Goal: Task Accomplishment & Management: Manage account settings

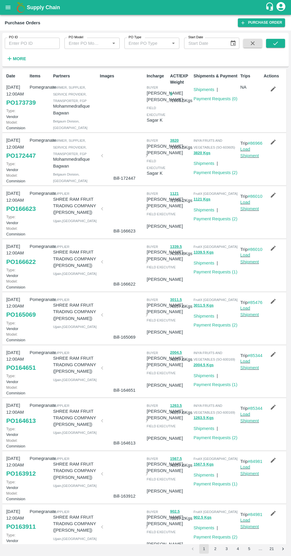
click at [270, 90] on icon "button" at bounding box center [273, 89] width 7 height 7
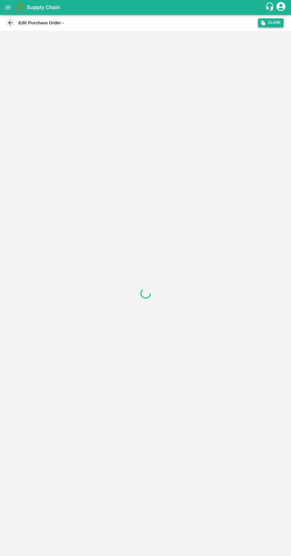
click at [260, 20] on icon "button" at bounding box center [262, 22] width 5 height 5
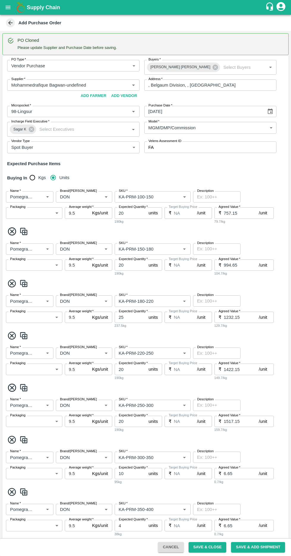
type input "Mohammedrafique Bagwan-undefined"
type input "98-Lingsur"
type input "Pomegranate"
type input "DON"
type input "KA-PRM-100-150"
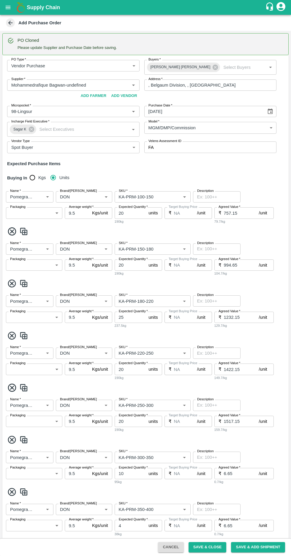
type input "NA"
type input "Pomegranate"
type input "DON"
type input "KA-PRM-150-180"
type input "NA"
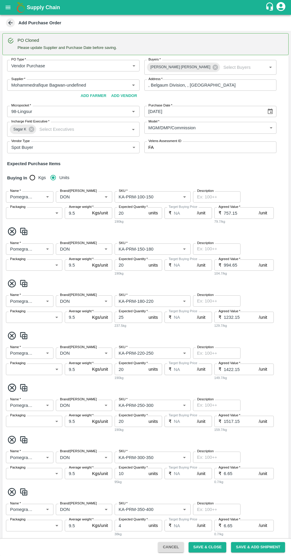
type input "Pomegranate"
type input "DON"
type input "KA-PRM-180-220"
type input "NA"
type input "Pomegranate"
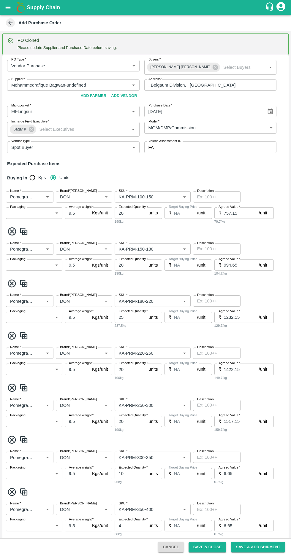
type input "DON"
type input "KA-PRM-220-250"
type input "NA"
type input "Pomegranate"
type input "DON"
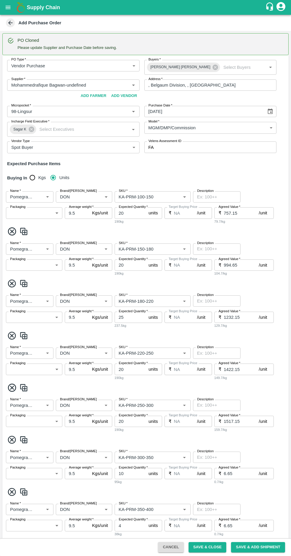
type input "KA-PRM-250-300"
type input "NA"
type input "Pomegranate"
type input "DON"
type input "KA-PRM-300-350"
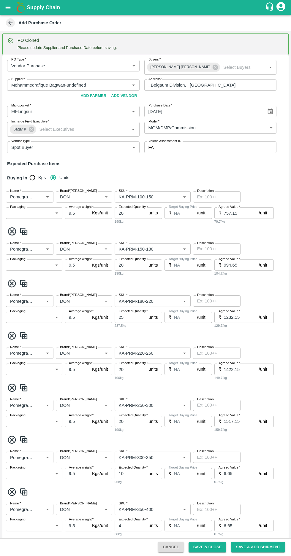
type input "NA"
type input "Pomegranate"
type input "DON"
type input "KA-PRM-350-400"
type input "NA"
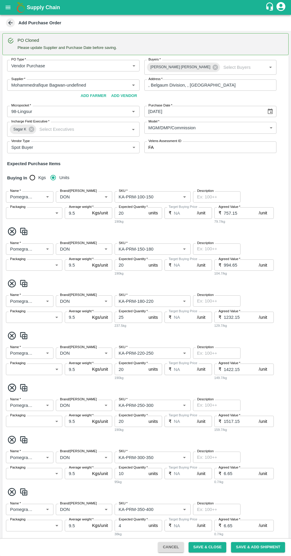
type input "Pomegranate"
type input "DON"
type input "KA-SUPR-180++"
type input "NA"
type input "Pomegranate"
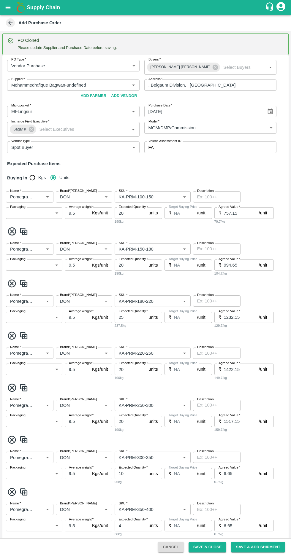
type input "DON"
type input "KA-SUPR-100++"
type input "NA"
type input "Pomegranate"
type input "DON"
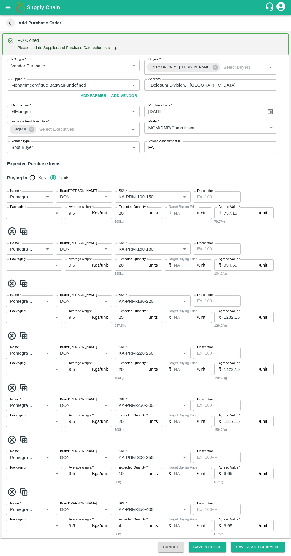
type input "KA-Loose A"
type input "NA"
type input "Pomegranate"
type input "DON"
type input "KA-PRM-180++"
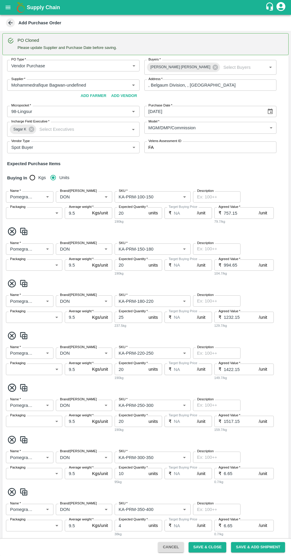
type input "NA"
click at [42, 85] on input "Supplier   *" at bounding box center [68, 85] width 119 height 8
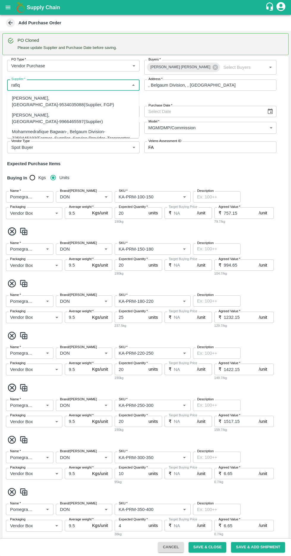
click at [55, 128] on div "Mohammedrafique Bagwan-, Belgaum Division-7259445193(Farmer, Supplier, Service …" at bounding box center [73, 138] width 122 height 20
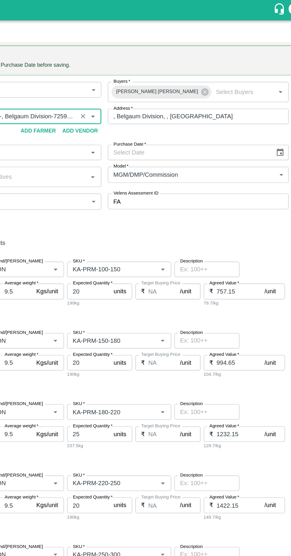
type input "Mohammedrafique Bagwan-, Belgaum Division-7259445193(Farmer, Supplier, Service …"
click at [269, 111] on icon "Choose date" at bounding box center [270, 111] width 7 height 7
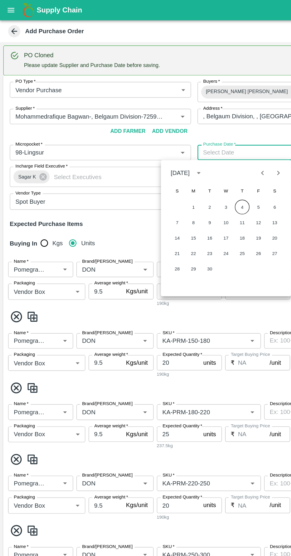
click at [177, 151] on button "4" at bounding box center [176, 151] width 11 height 11
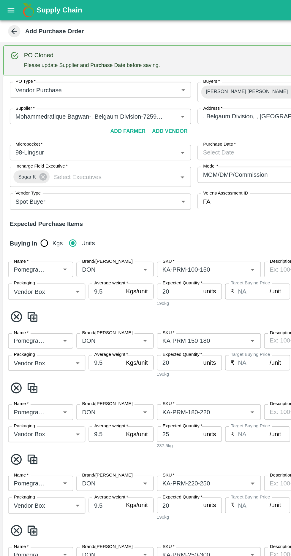
type input "04/09/2025"
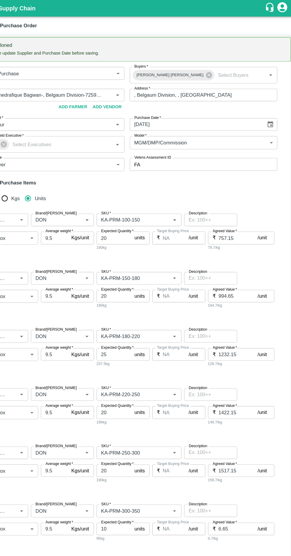
scroll to position [1, 0]
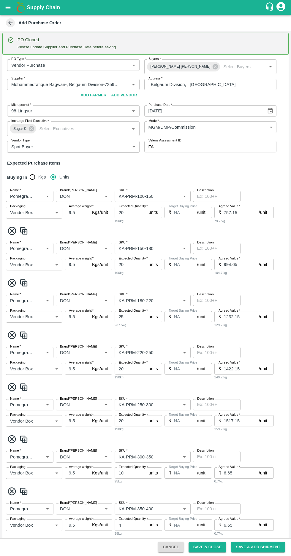
click at [70, 189] on label "Brand/[PERSON_NAME]" at bounding box center [78, 190] width 37 height 5
click at [70, 192] on input "Brand/[PERSON_NAME]" at bounding box center [75, 196] width 35 height 8
click at [64, 219] on div "KGF" at bounding box center [65, 219] width 9 height 7
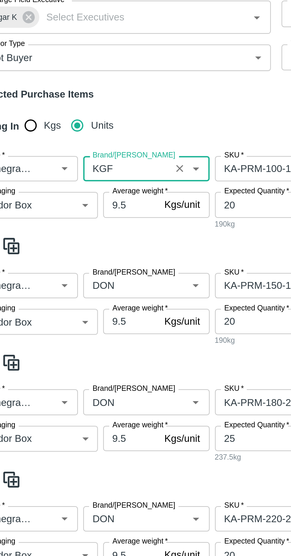
click at [70, 244] on label "Brand/[PERSON_NAME]" at bounding box center [78, 242] width 37 height 5
type input "KGF"
click at [70, 245] on input "Brand/[PERSON_NAME]" at bounding box center [75, 249] width 35 height 8
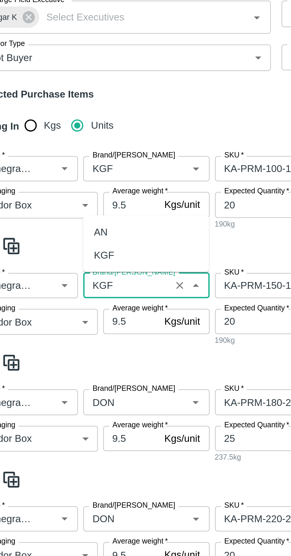
click at [67, 236] on div "KGF" at bounding box center [65, 235] width 9 height 7
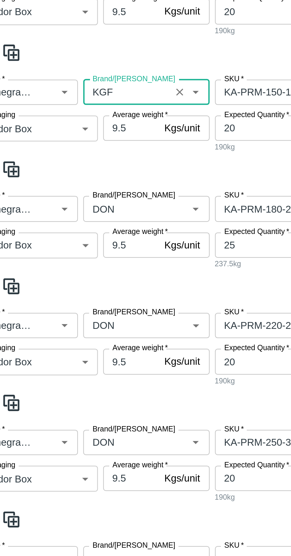
scroll to position [89, 0]
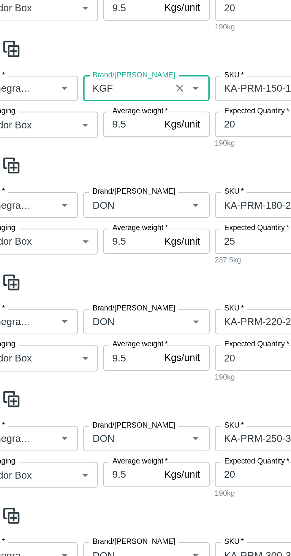
type input "KGF"
click at [70, 211] on input "Brand/[PERSON_NAME]" at bounding box center [75, 213] width 35 height 8
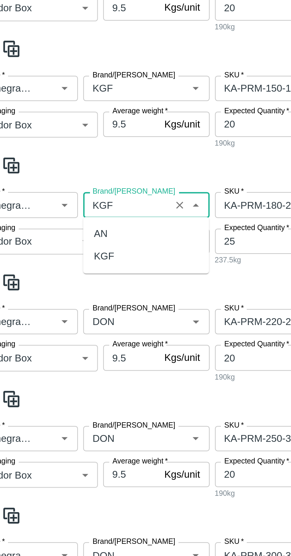
scroll to position [0, 0]
click at [66, 232] on div "KGF" at bounding box center [84, 235] width 56 height 10
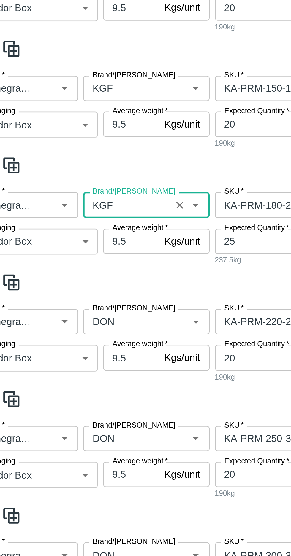
scroll to position [136, 0]
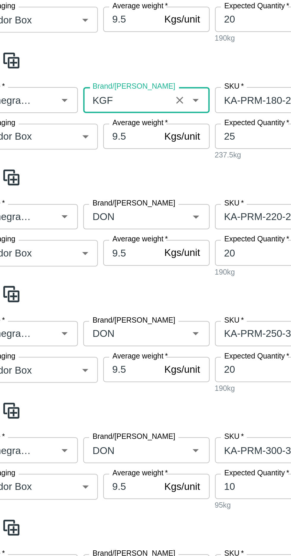
type input "KGF"
click at [71, 216] on input "Brand/[PERSON_NAME]" at bounding box center [75, 218] width 35 height 8
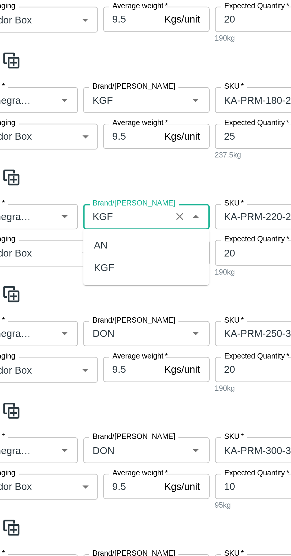
scroll to position [0, 0]
click at [68, 238] on div "KGF" at bounding box center [65, 240] width 9 height 7
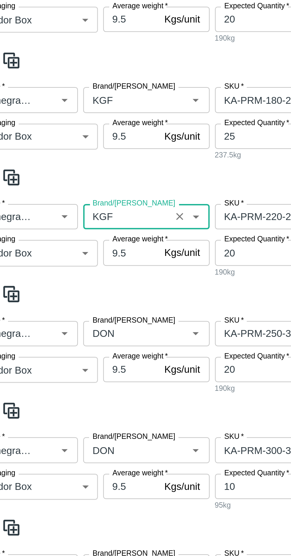
scroll to position [199, 0]
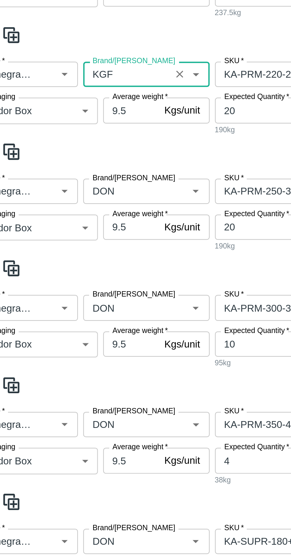
type input "KGF"
click at [72, 204] on input "Brand/[PERSON_NAME]" at bounding box center [75, 207] width 35 height 8
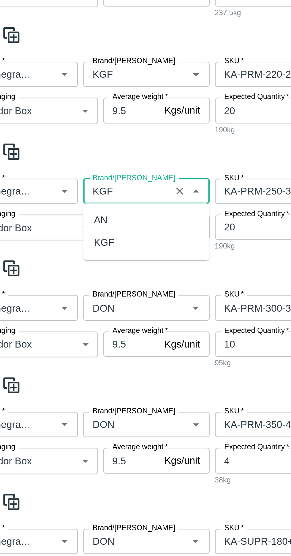
scroll to position [0, 0]
click at [65, 231] on div "KGF" at bounding box center [65, 229] width 9 height 7
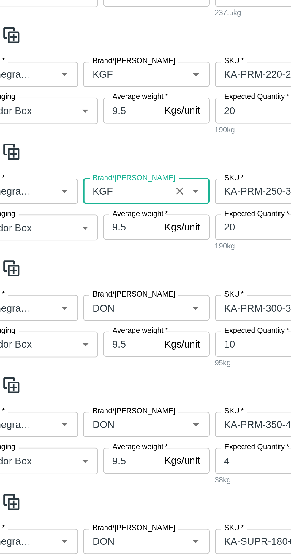
scroll to position [230, 0]
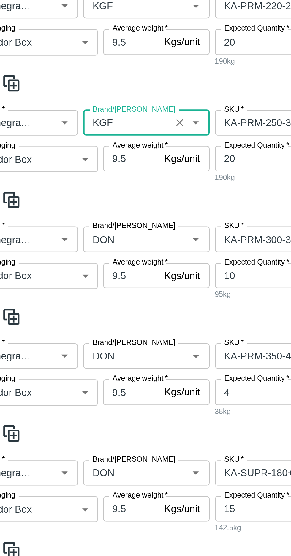
type input "KGF"
click at [78, 227] on input "Brand/[PERSON_NAME]" at bounding box center [75, 228] width 35 height 8
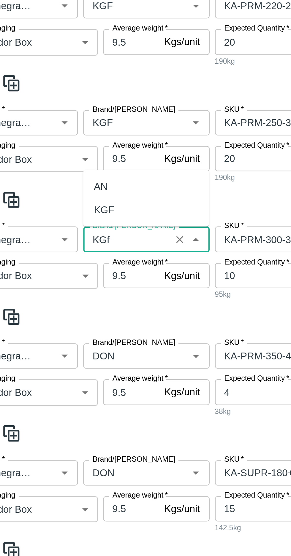
scroll to position [0, 0]
click at [65, 215] on div "KGF" at bounding box center [65, 214] width 9 height 7
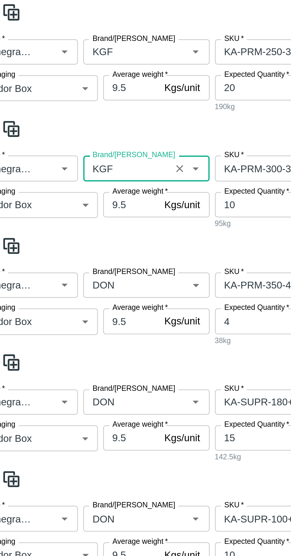
type input "KGF"
click at [72, 247] on input "Brand/[PERSON_NAME]" at bounding box center [75, 248] width 35 height 8
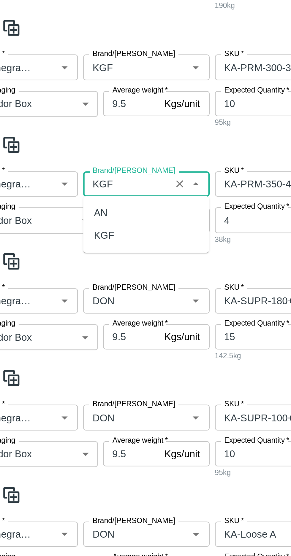
scroll to position [0, 0]
click at [65, 269] on div "KGF" at bounding box center [65, 271] width 9 height 7
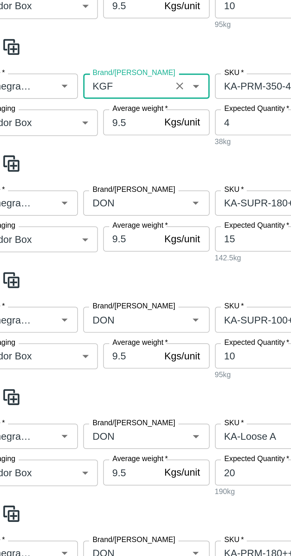
type input "KGF"
click at [71, 298] on input "Brand/Marka" at bounding box center [75, 301] width 35 height 8
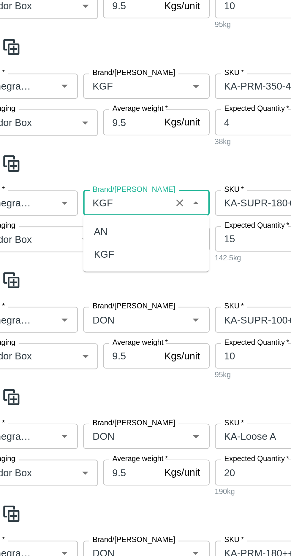
click at [67, 323] on div "KGF" at bounding box center [65, 323] width 9 height 7
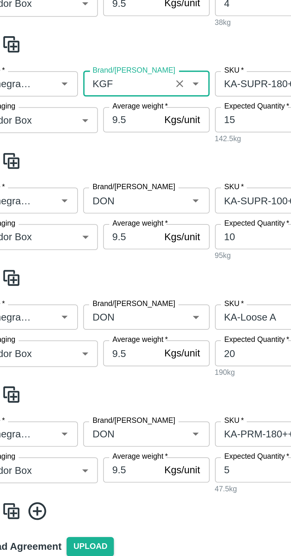
type input "KGF"
click at [69, 350] on input "Brand/Marka" at bounding box center [75, 353] width 35 height 8
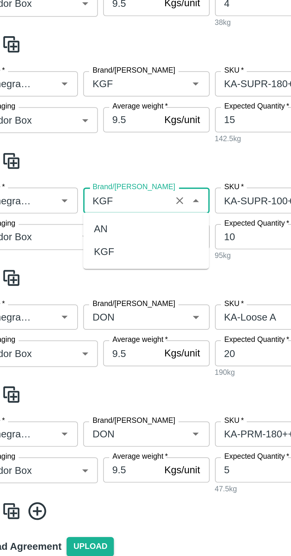
click at [64, 372] on div "KGF" at bounding box center [65, 375] width 9 height 7
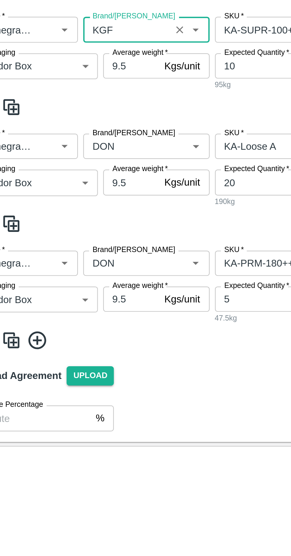
type input "KGF"
click at [72, 402] on input "Brand/Marka" at bounding box center [75, 405] width 35 height 8
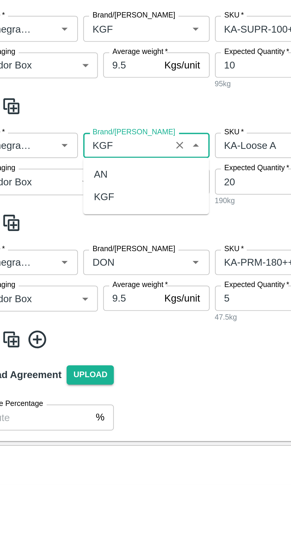
click at [66, 428] on div "KGF" at bounding box center [65, 427] width 9 height 7
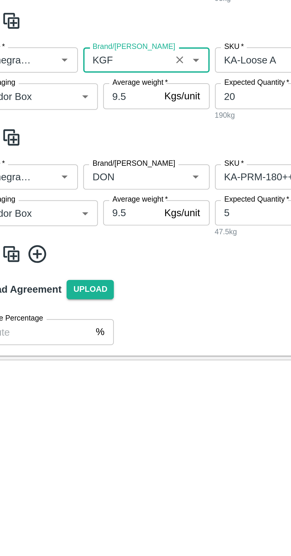
type input "KGF"
click at [71, 455] on input "Brand/Marka" at bounding box center [75, 457] width 35 height 8
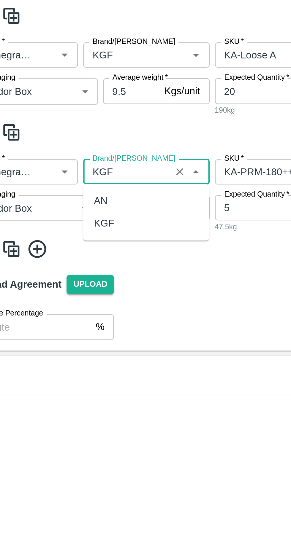
click at [65, 480] on div "KGF" at bounding box center [65, 479] width 9 height 7
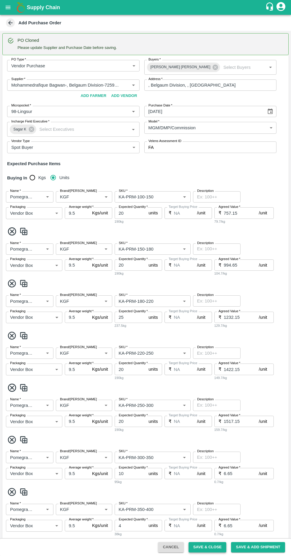
type input "KGF"
click at [206, 547] on button "Save & Close" at bounding box center [207, 547] width 38 height 10
click at [209, 546] on button "Save & Close" at bounding box center [207, 547] width 38 height 10
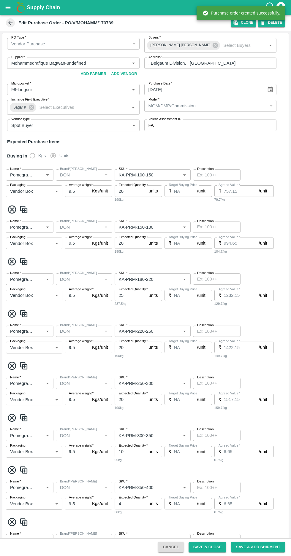
type input "Mohammedrafique Bagwan-undefined"
type input "98-Lingsur"
type input "Pomegranate"
type input "DON"
type input "KA-PRM-100-150"
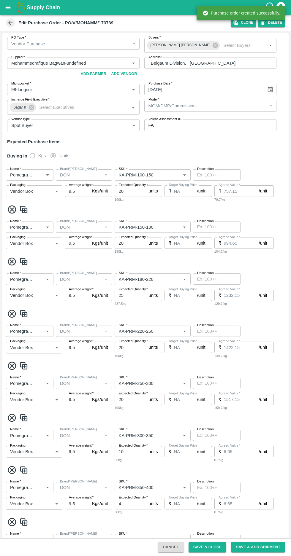
type input "NA"
type input "Pomegranate"
type input "DON"
type input "KA-PRM-150-180"
type input "NA"
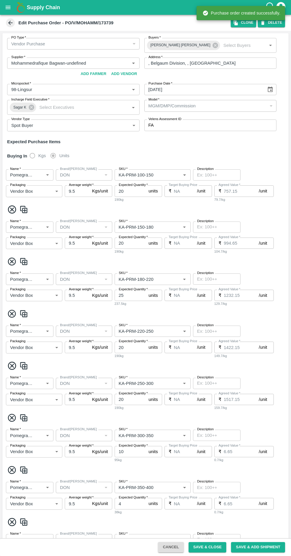
type input "Pomegranate"
type input "DON"
type input "KA-PRM-180-220"
type input "NA"
type input "Pomegranate"
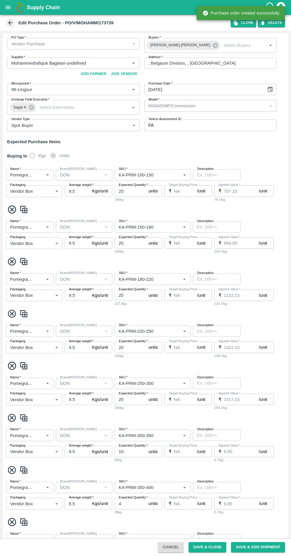
type input "DON"
type input "KA-PRM-220-250"
type input "NA"
type input "Pomegranate"
type input "DON"
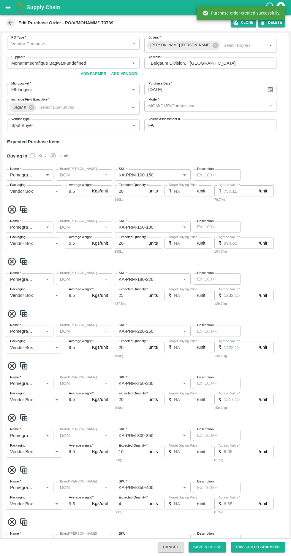
type input "KA-PRM-250-300"
type input "NA"
type input "Pomegranate"
type input "DON"
type input "KA-PRM-300-350"
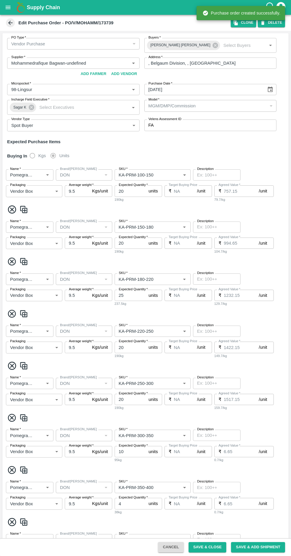
type input "NA"
type input "Pomegranate"
type input "DON"
type input "KA-PRM-350-400"
type input "NA"
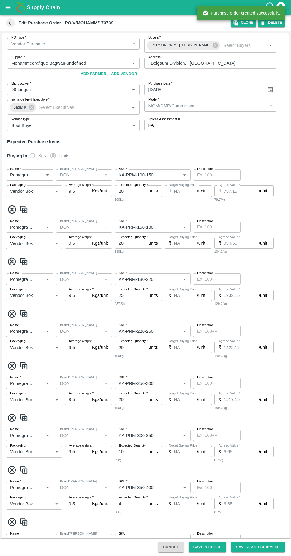
type input "Pomegranate"
type input "DON"
type input "KA-SUPR-180++"
type input "NA"
type input "Pomegranate"
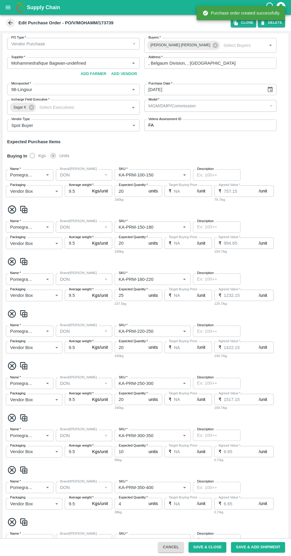
type input "DON"
type input "KA-SUPR-100++"
type input "NA"
type input "Pomegranate"
type input "DON"
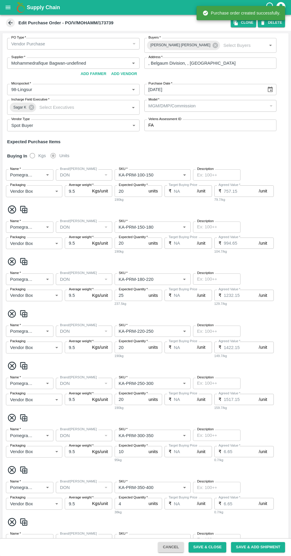
type input "KA-Loose A"
type input "NA"
type input "Pomegranate"
type input "DON"
type input "KA-PRM-180++"
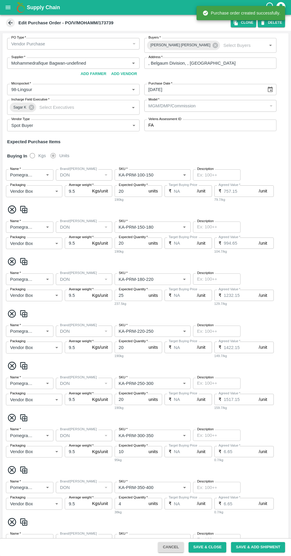
type input "NA"
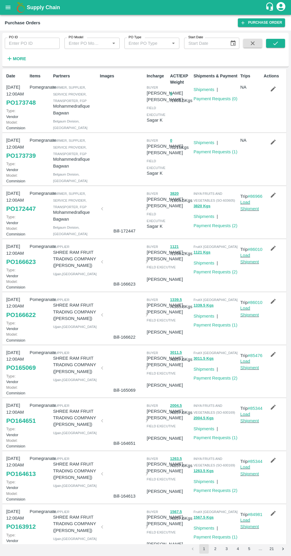
click at [215, 549] on button "2" at bounding box center [214, 548] width 9 height 9
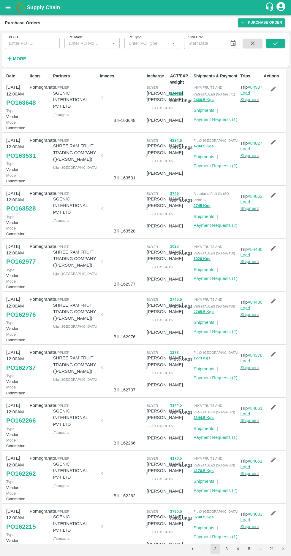
click at [200, 546] on button "1" at bounding box center [203, 548] width 9 height 9
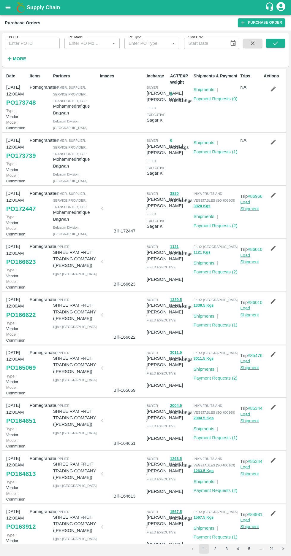
click at [13, 108] on link "PO 173748" at bounding box center [20, 102] width 29 height 11
click at [12, 161] on link "PO 173739" at bounding box center [20, 155] width 29 height 11
click at [201, 145] on link "Shipments" at bounding box center [203, 142] width 21 height 5
click at [208, 145] on link "Shipments" at bounding box center [203, 142] width 21 height 5
click at [204, 89] on link "Shipments" at bounding box center [203, 89] width 21 height 5
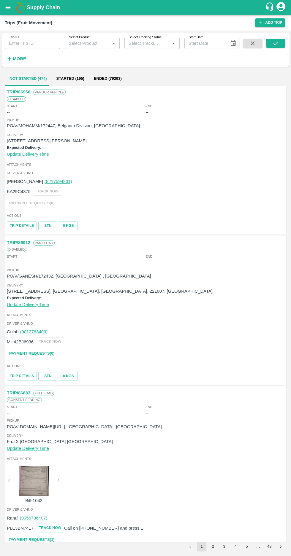
click at [8, 7] on icon "open drawer" at bounding box center [8, 7] width 5 height 3
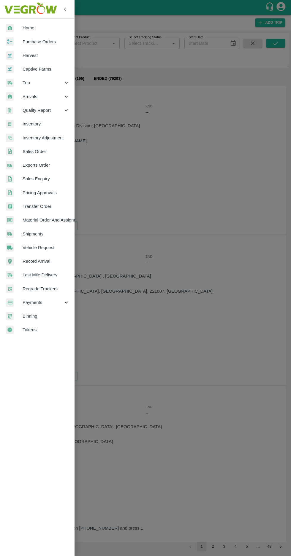
click at [43, 220] on span "Material Order And Assignment" at bounding box center [46, 220] width 47 height 7
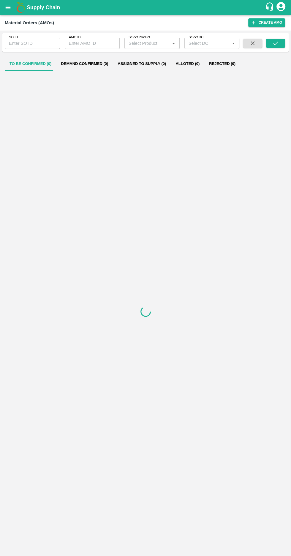
click at [22, 42] on input "SO ID" at bounding box center [32, 43] width 55 height 11
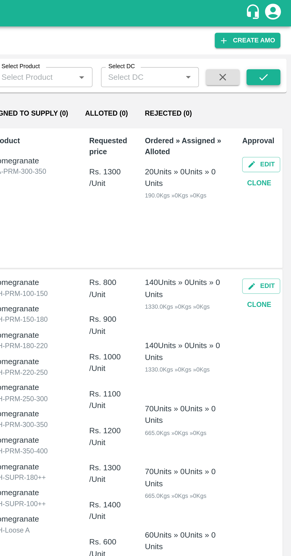
type input "603996"
click at [273, 46] on icon "submit" at bounding box center [275, 43] width 7 height 7
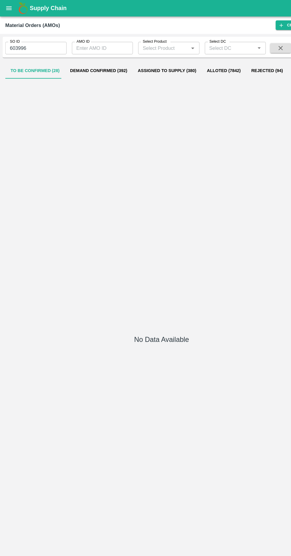
click at [96, 128] on div "No Data Available" at bounding box center [145, 307] width 281 height 470
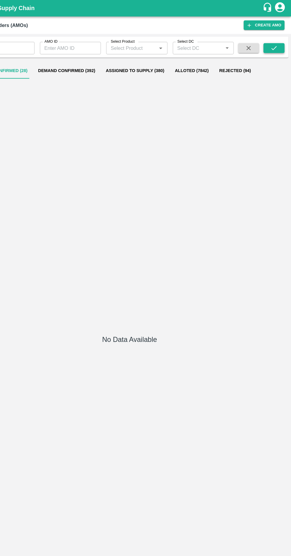
click at [272, 46] on icon "submit" at bounding box center [275, 43] width 7 height 7
click at [133, 62] on button "Assigned to Supply (1)" at bounding box center [142, 64] width 58 height 14
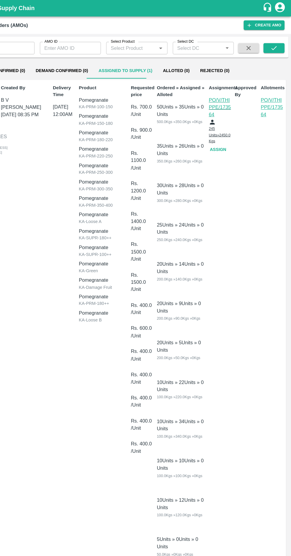
click at [223, 131] on button "Assign" at bounding box center [226, 135] width 19 height 10
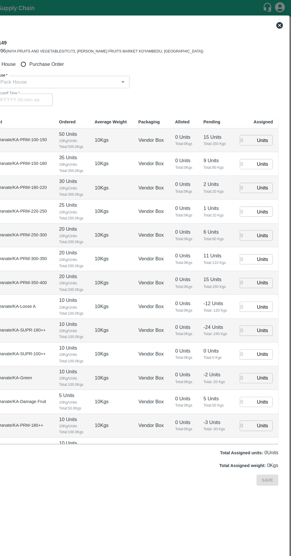
type input "06/09/2025 12:00 AM"
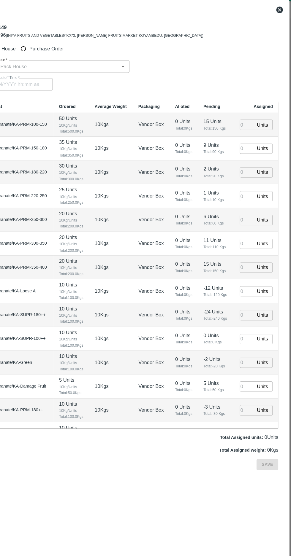
click at [49, 55] on input "Purchase Order" at bounding box center [49, 57] width 11 height 11
radio input "true"
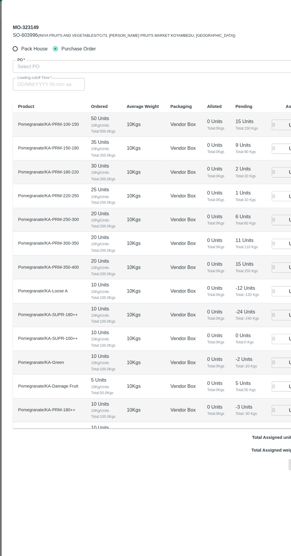
click at [42, 74] on input "PO   *" at bounding box center [137, 74] width 249 height 8
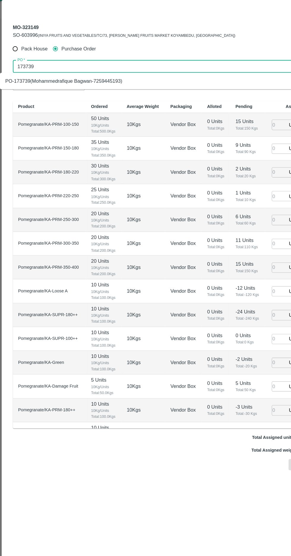
click at [47, 88] on div "PO-173739(Mohammedrafique Bagwan-7259445193)" at bounding box center [57, 87] width 105 height 7
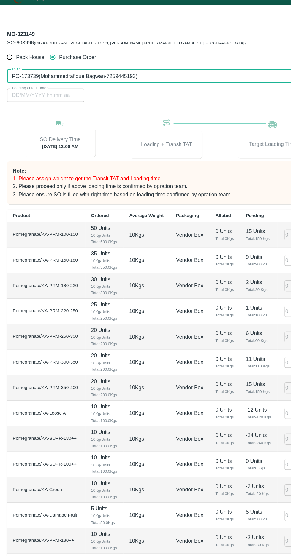
scroll to position [3, 0]
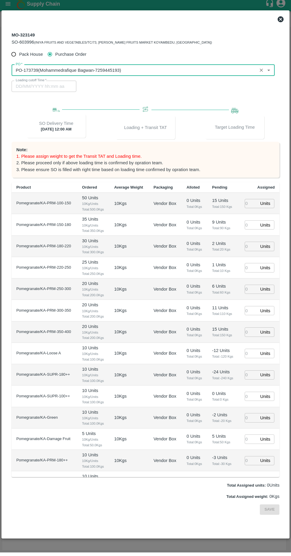
type input "PO-173739(Mohammedrafique Bagwan-7259445193)"
click at [247, 203] on input "number" at bounding box center [250, 207] width 13 height 9
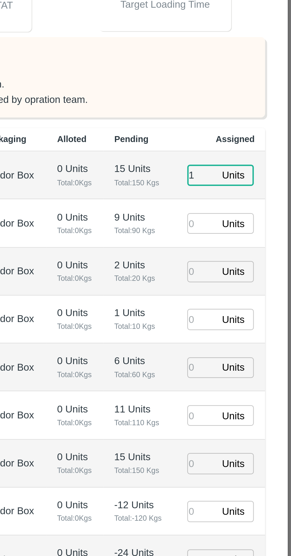
type input "1"
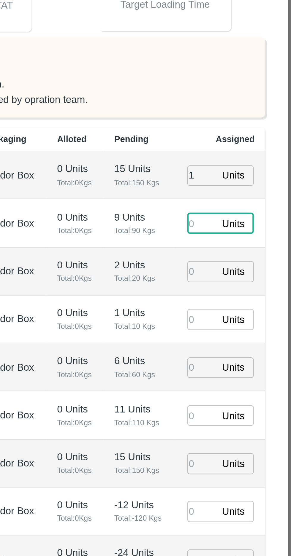
type input "1"
type input "[DATE] 07:30 PM"
type input "1"
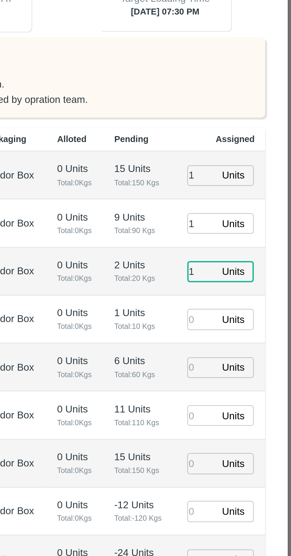
type input "1"
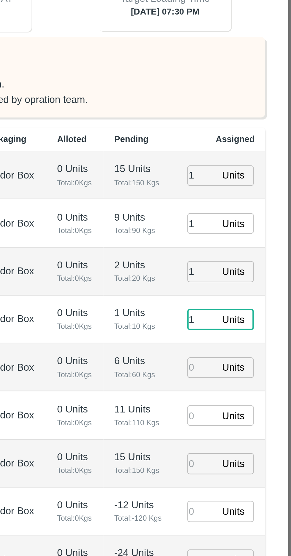
type input "1"
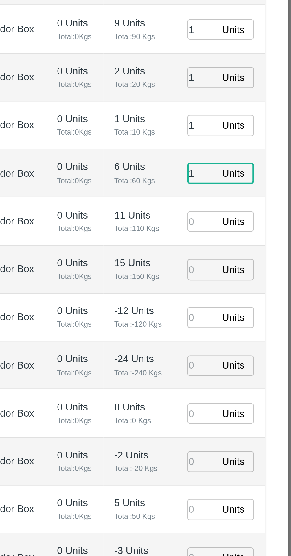
type input "1"
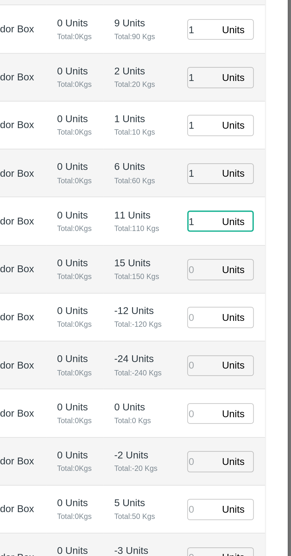
type input "1"
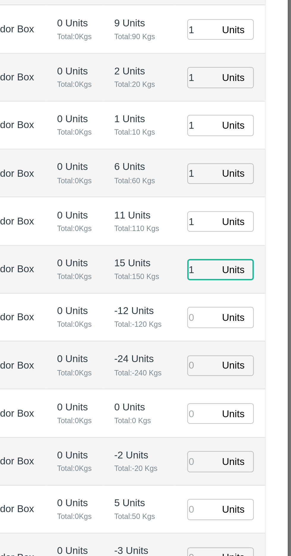
type input "1"
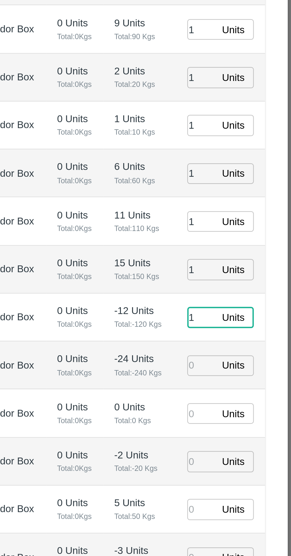
type input "1"
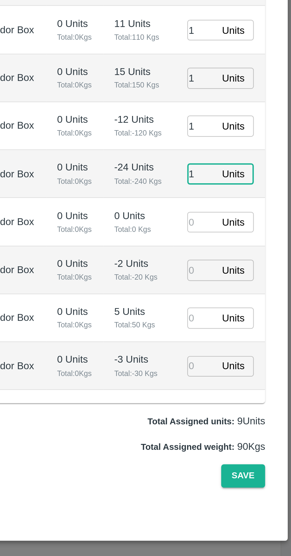
type input "1"
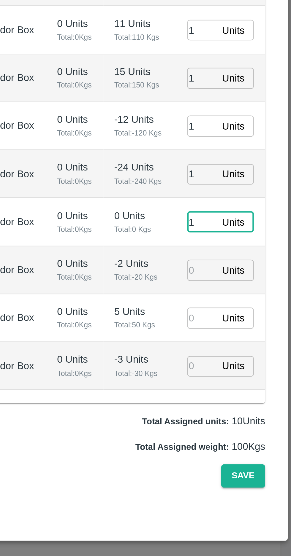
type input "1"
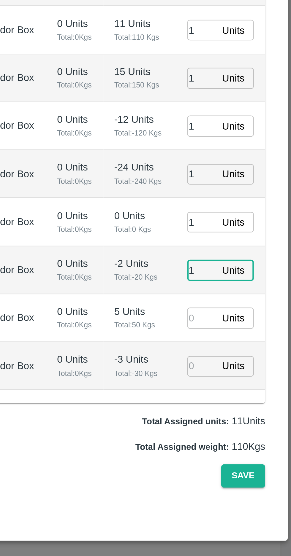
type input "1"
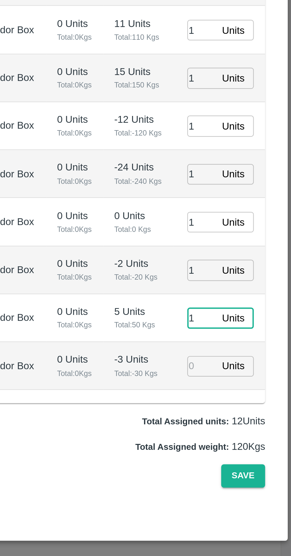
type input "1"
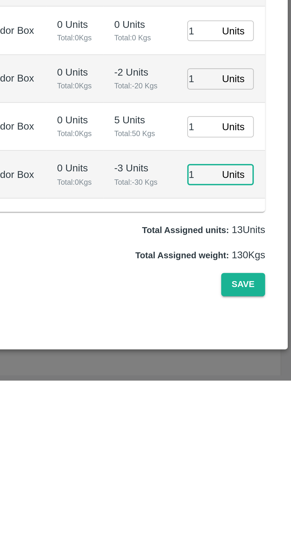
type input "1"
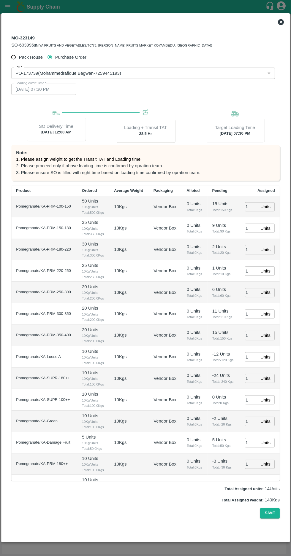
scroll to position [12, 0]
type input "1"
click at [262, 518] on button "Save" at bounding box center [270, 513] width 20 height 10
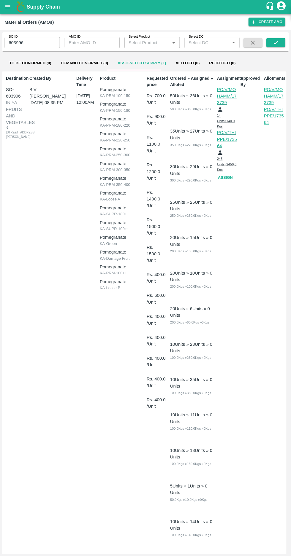
click at [224, 173] on button "Assign" at bounding box center [226, 178] width 19 height 10
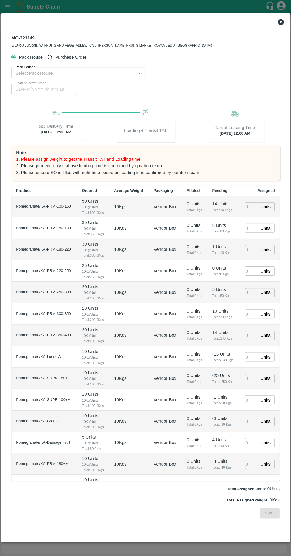
type input "06/09/2025 12:00 AM"
click at [48, 56] on input "Purchase Order" at bounding box center [49, 57] width 11 height 11
radio input "true"
click at [46, 74] on input "PO   *" at bounding box center [137, 74] width 249 height 8
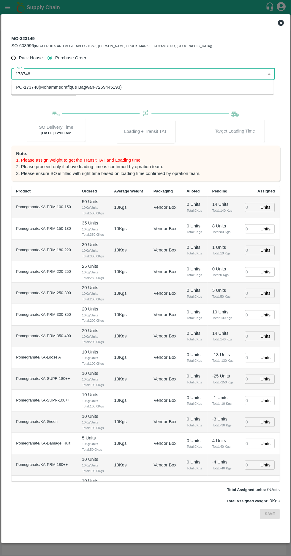
click at [34, 85] on div "PO-173748(Mohammedrafique Bagwan-7259445193)" at bounding box center [68, 87] width 105 height 7
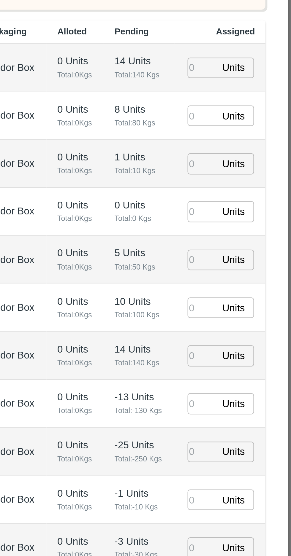
type input "PO-173748(Mohammedrafique Bagwan-7259445193)"
click at [244, 208] on input "number" at bounding box center [250, 207] width 13 height 9
type input "1"
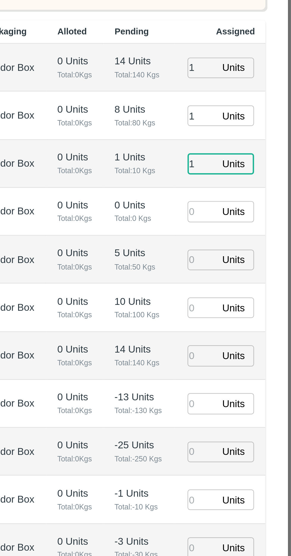
type input "04/09/2025 07:30 PM"
type input "1"
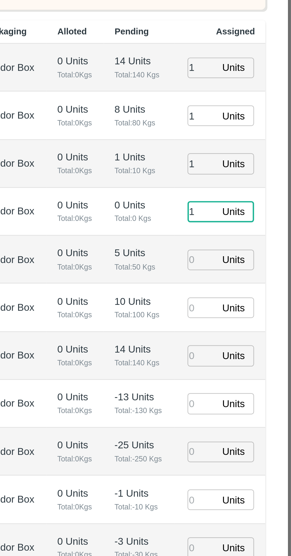
type input "1"
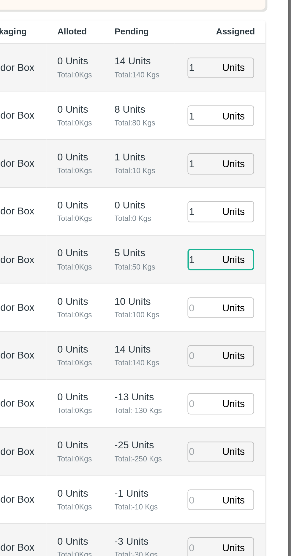
type input "1"
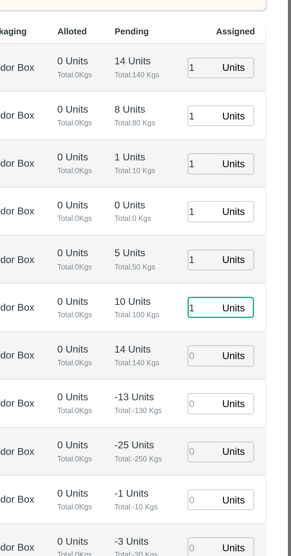
type input "1"
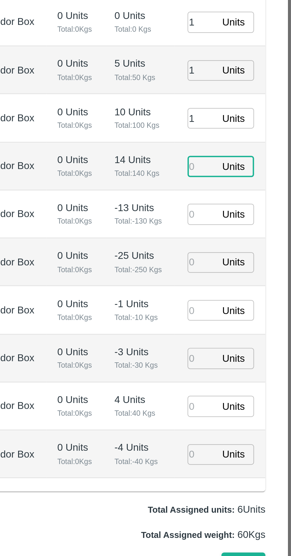
scroll to position [3, 0]
type input "1"
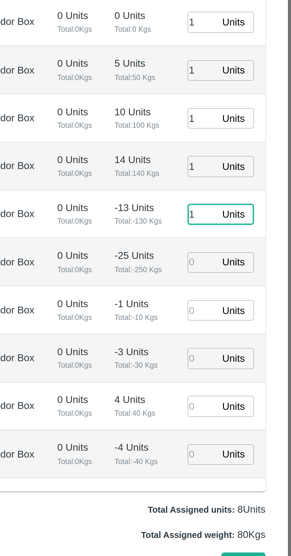
type input "1"
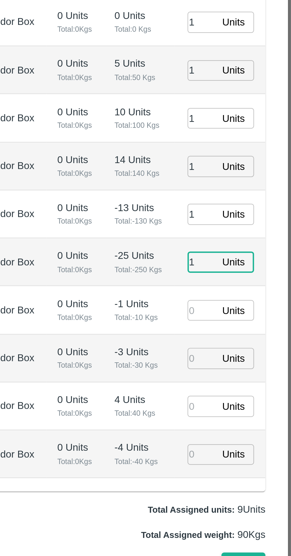
type input "1"
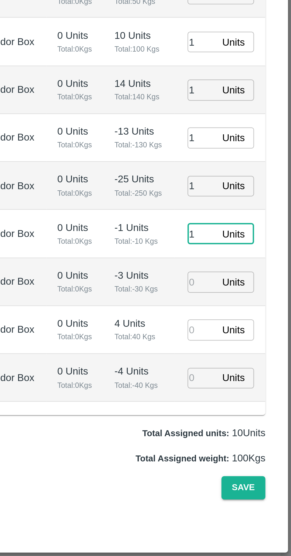
type input "1"
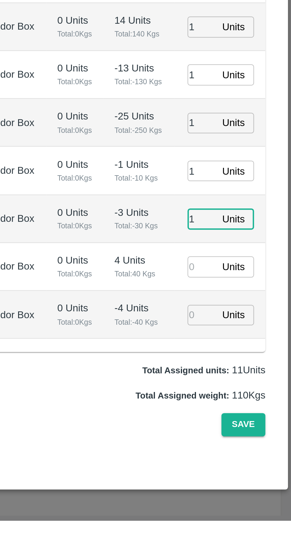
type input "1"
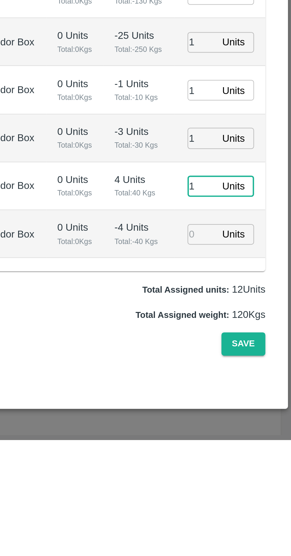
type input "1"
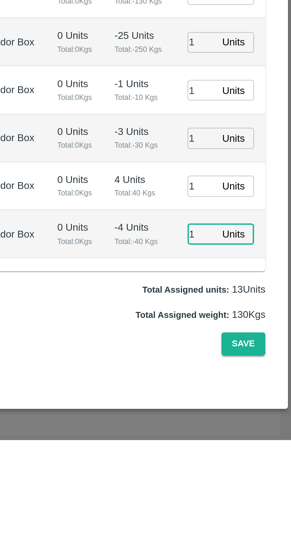
type input "1"
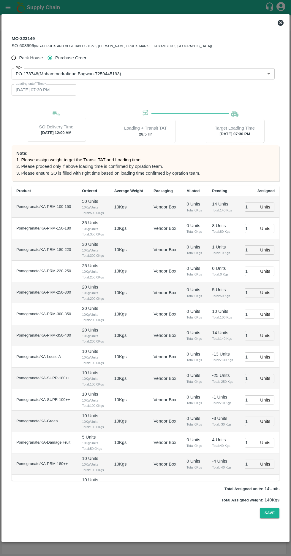
scroll to position [12, 0]
type input "1"
click at [263, 518] on button "Save" at bounding box center [270, 513] width 20 height 10
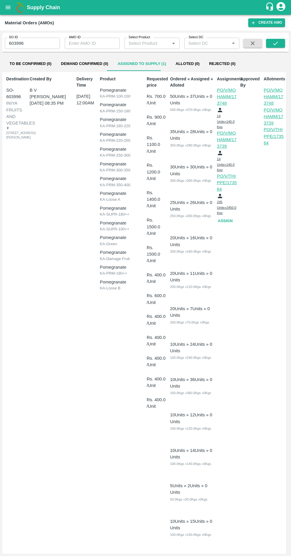
click at [7, 10] on icon "open drawer" at bounding box center [8, 7] width 7 height 7
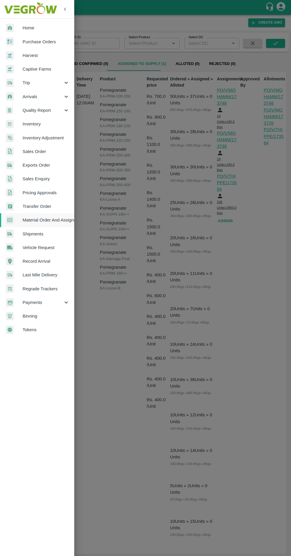
click at [37, 81] on span "Trip" at bounding box center [43, 82] width 40 height 7
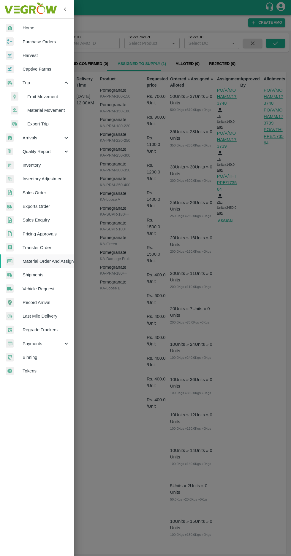
click at [44, 96] on span "Fruit Movement" at bounding box center [48, 96] width 42 height 7
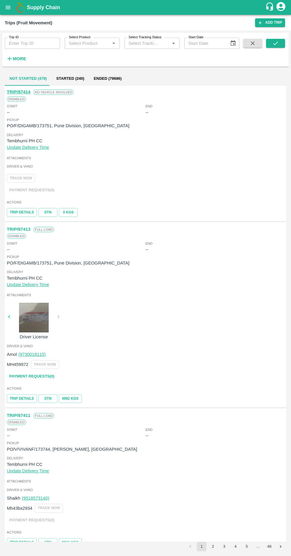
click at [70, 74] on button "Started (240)" at bounding box center [69, 78] width 37 height 14
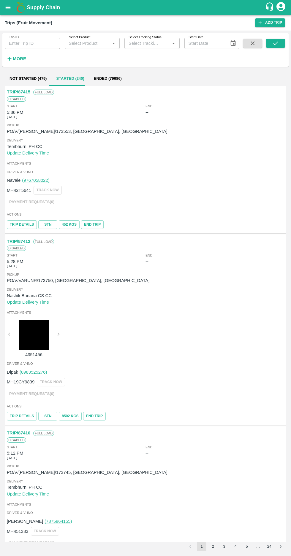
click at [7, 8] on icon "open drawer" at bounding box center [8, 7] width 7 height 7
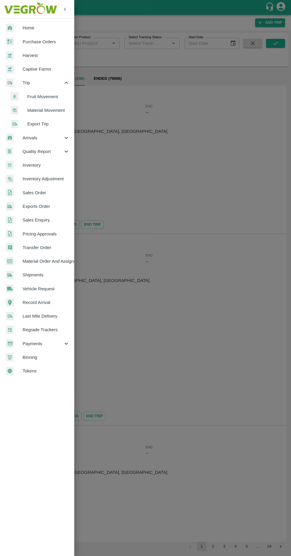
click at [36, 83] on span "Trip" at bounding box center [43, 82] width 40 height 7
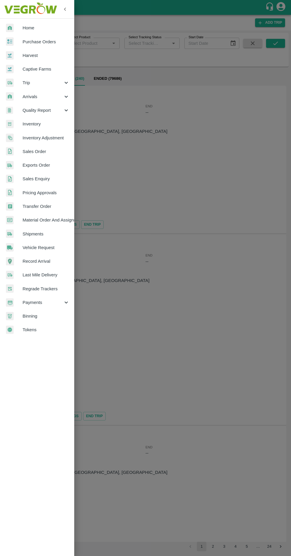
click at [38, 83] on span "Trip" at bounding box center [43, 82] width 40 height 7
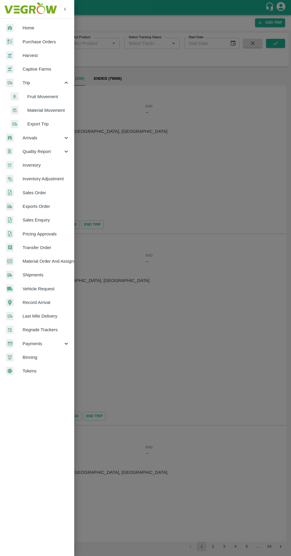
click at [43, 96] on span "Fruit Movement" at bounding box center [48, 96] width 42 height 7
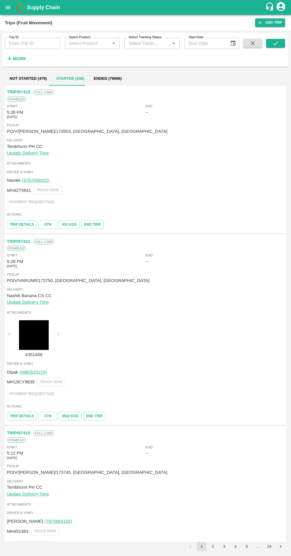
click at [33, 79] on button "Not Started (479)" at bounding box center [28, 78] width 47 height 14
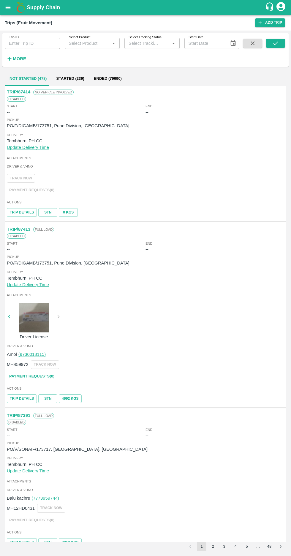
click at [7, 7] on icon "open drawer" at bounding box center [8, 7] width 7 height 7
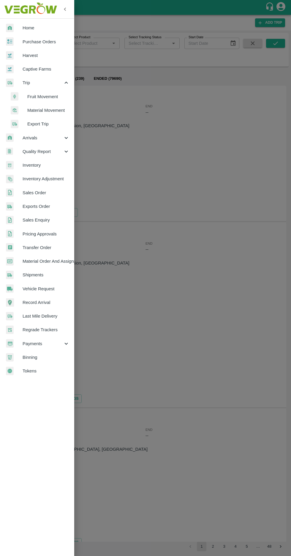
click at [47, 107] on span "Material Movement" at bounding box center [48, 110] width 42 height 7
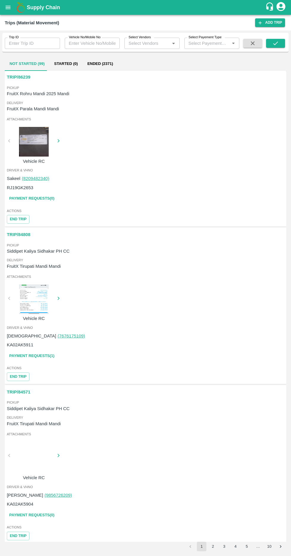
click at [8, 7] on icon "open drawer" at bounding box center [8, 7] width 5 height 3
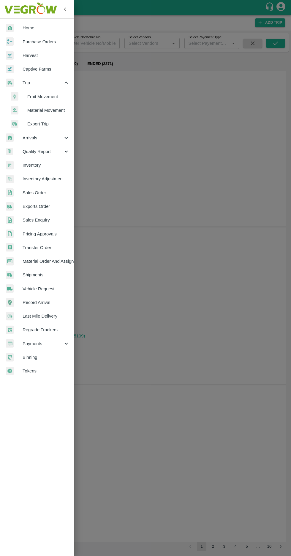
click at [27, 244] on span "Transfer Order" at bounding box center [46, 247] width 47 height 7
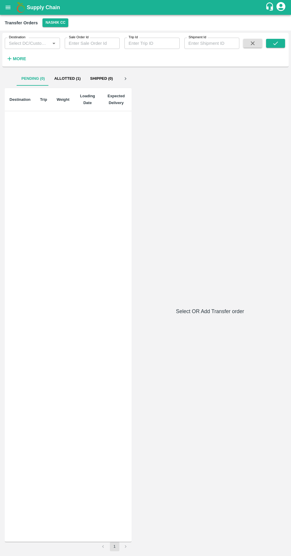
click at [6, 9] on icon "open drawer" at bounding box center [8, 7] width 5 height 3
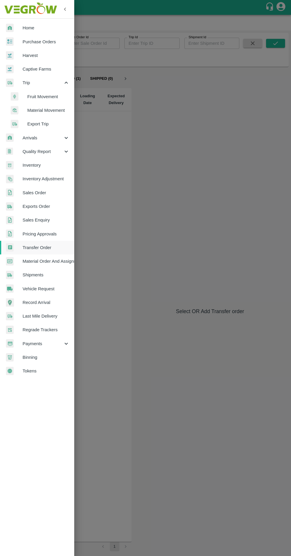
click at [44, 259] on span "Material Order And Assignment" at bounding box center [46, 261] width 47 height 7
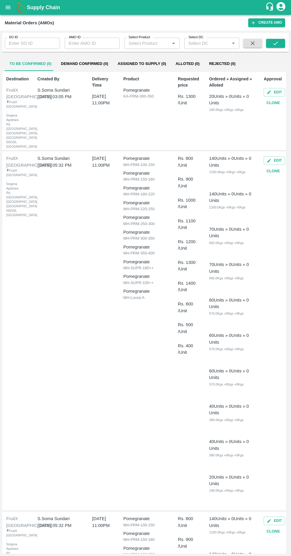
click at [5, 5] on icon "open drawer" at bounding box center [8, 7] width 7 height 7
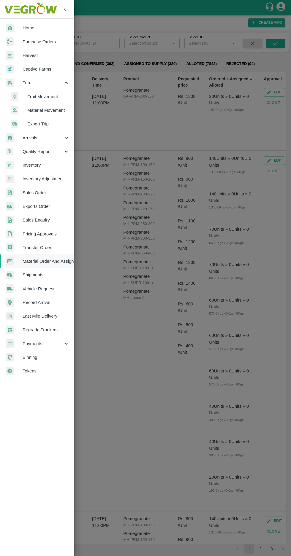
click at [33, 166] on span "Inventory" at bounding box center [46, 165] width 47 height 7
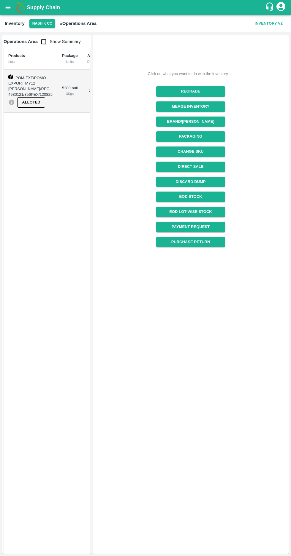
click at [8, 7] on icon "open drawer" at bounding box center [8, 7] width 5 height 3
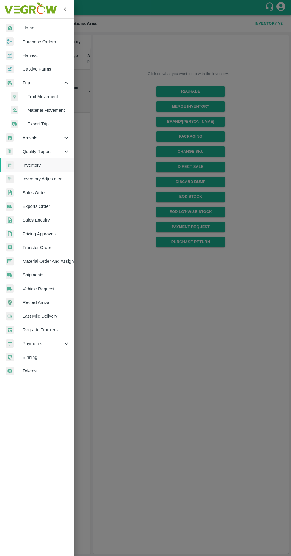
click at [58, 80] on span "Trip" at bounding box center [43, 82] width 40 height 7
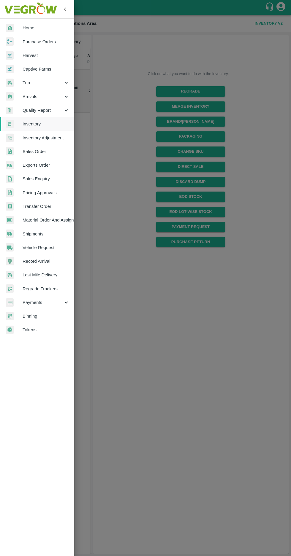
click at [55, 82] on span "Trip" at bounding box center [43, 82] width 40 height 7
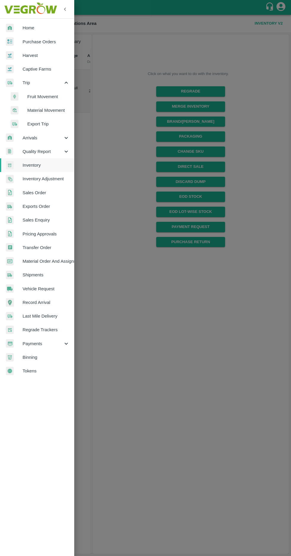
click at [42, 99] on span "Fruit Movement" at bounding box center [48, 96] width 42 height 7
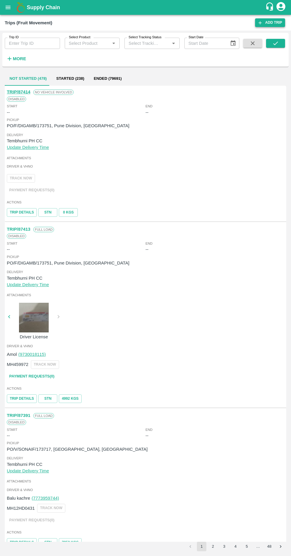
click at [261, 23] on icon at bounding box center [259, 22] width 3 height 3
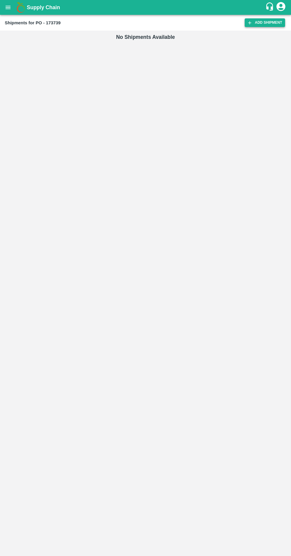
click at [251, 23] on icon at bounding box center [249, 22] width 5 height 5
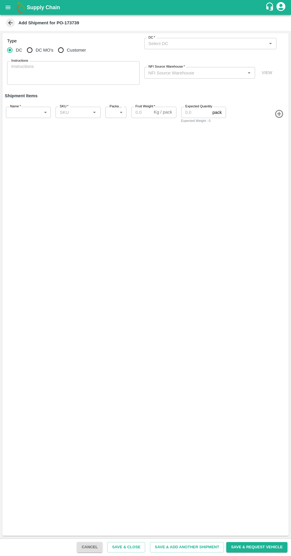
click at [63, 48] on input "Customer" at bounding box center [61, 50] width 12 height 12
radio input "true"
click at [171, 43] on input "Customer (Material Orders)   *" at bounding box center [205, 44] width 119 height 8
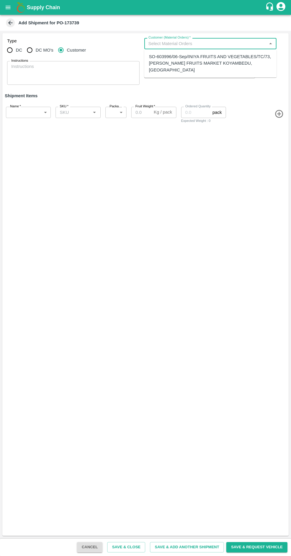
click at [175, 60] on div "SO-603996/06-Sep/INIYA FRUITS AND VEGETABLES/TC/73, [PERSON_NAME] FRUITS MARKET…" at bounding box center [210, 63] width 123 height 20
type input "SO-603996/06-Sep/INIYA FRUITS AND VEGETABLES/TC/73, [PERSON_NAME] FRUITS MARKET…"
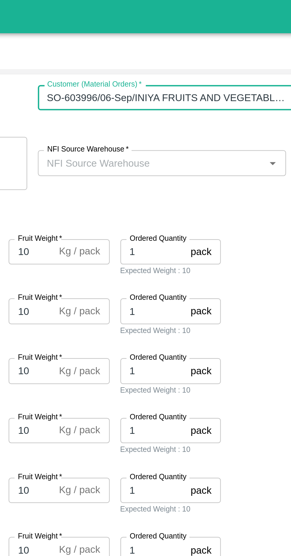
click at [168, 75] on input "NFI Source Warehouse   *" at bounding box center [195, 73] width 98 height 8
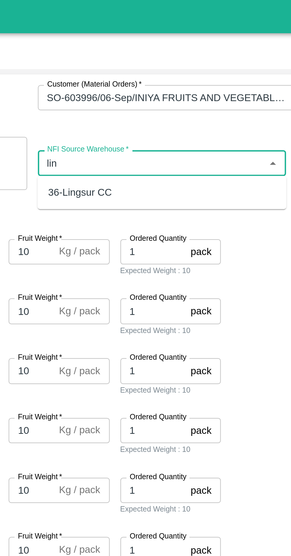
click at [159, 84] on div "36-Lingsur CC" at bounding box center [163, 86] width 28 height 7
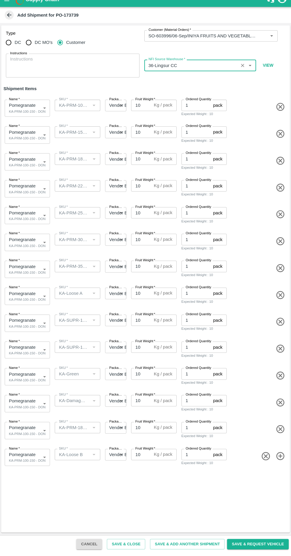
type input "36-Lingsur CC"
click at [29, 146] on body "Supply Chain Add Shipment for PO-173739 Type DC DC MO's Customer Customer (Mate…" at bounding box center [145, 278] width 291 height 556
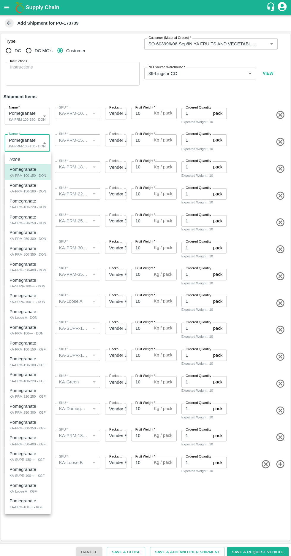
click at [26, 191] on div "KA-PRM-150-180 - DON" at bounding box center [29, 189] width 36 height 5
type input "1983187"
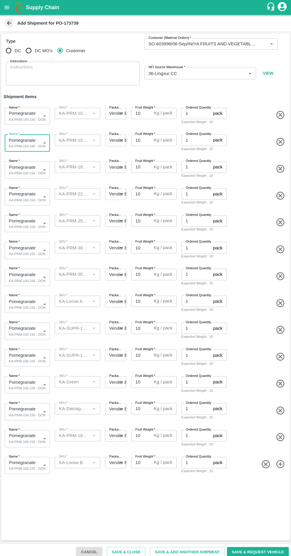
click at [33, 171] on body "Supply Chain Add Shipment for PO-173739 Type DC DC MO's Customer Customer (Mate…" at bounding box center [145, 278] width 291 height 556
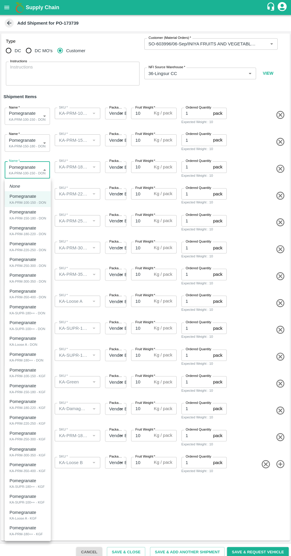
click at [21, 227] on p "Pomegranate" at bounding box center [24, 226] width 26 height 7
type input "1983188"
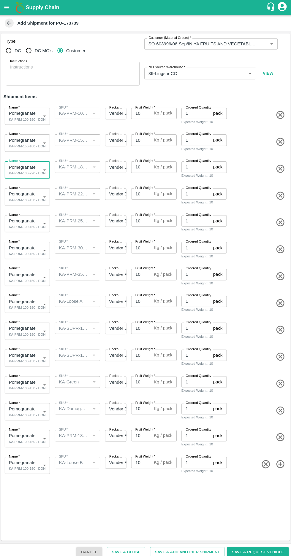
click at [27, 192] on body "Supply Chain Add Shipment for PO-173739 Type DC DC MO's Customer Customer (Mate…" at bounding box center [145, 278] width 291 height 556
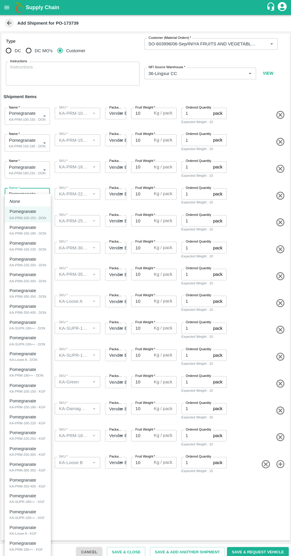
click at [24, 260] on div "KA-PRM-220-250 - DON" at bounding box center [29, 262] width 36 height 5
type input "1983189"
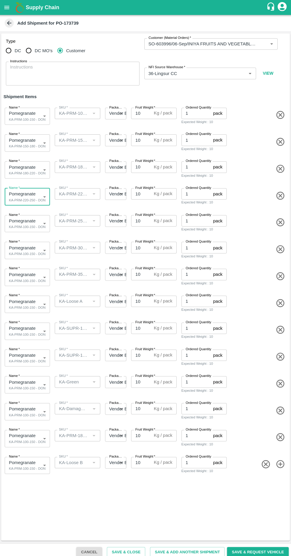
click at [29, 221] on body "Supply Chain Add Shipment for PO-173739 Type DC DC MO's Customer Customer (Mate…" at bounding box center [145, 278] width 291 height 556
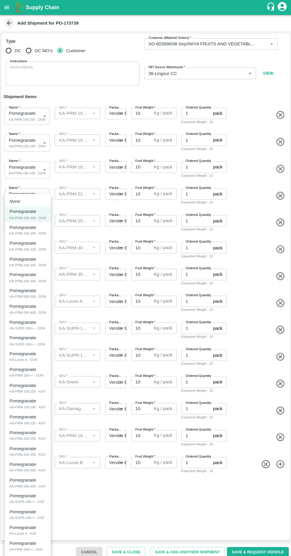
click at [23, 277] on div "KA-PRM-250-300 - DON" at bounding box center [29, 278] width 36 height 5
type input "1983190"
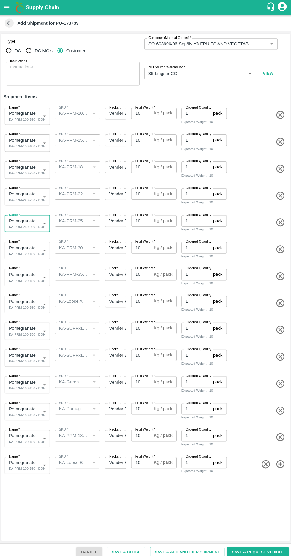
click at [33, 248] on body "Supply Chain Add Shipment for PO-173739 Type DC DC MO's Customer Customer (Mate…" at bounding box center [145, 278] width 291 height 556
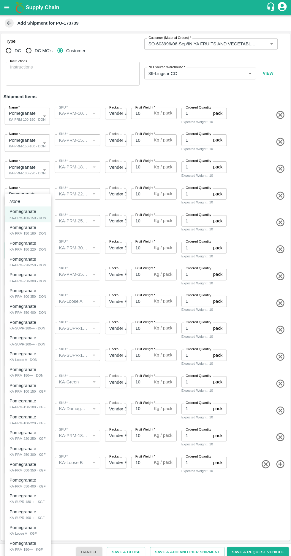
click at [22, 293] on div "KA-PRM-300-350 - DON" at bounding box center [29, 293] width 36 height 5
type input "1983191"
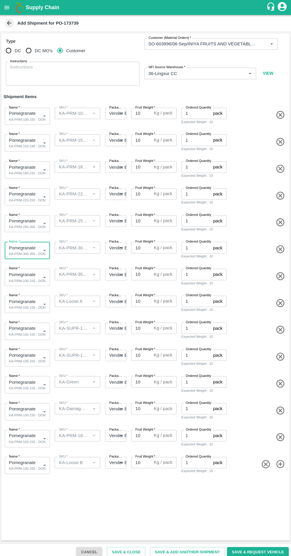
click at [277, 275] on icon "button" at bounding box center [279, 274] width 8 height 8
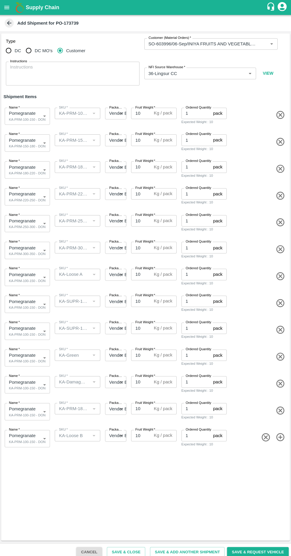
type input "KA-Loose A"
type input "KA-SUPR-180++"
type input "KA-SUPR-100++"
type input "KA-Green"
type input "KA-Damage Fruit"
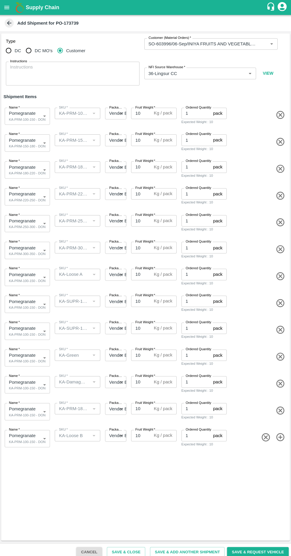
type input "KA-PRM-180++"
type input "KA-Loose B"
click at [34, 279] on body "Supply Chain Add Shipment for PO-173739 Type DC DC MO's Customer Customer (Mate…" at bounding box center [145, 278] width 291 height 556
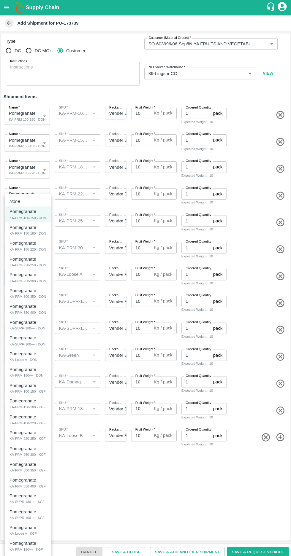
click at [20, 354] on div "KA-Loose A - DON" at bounding box center [25, 356] width 28 height 5
type input "1983195"
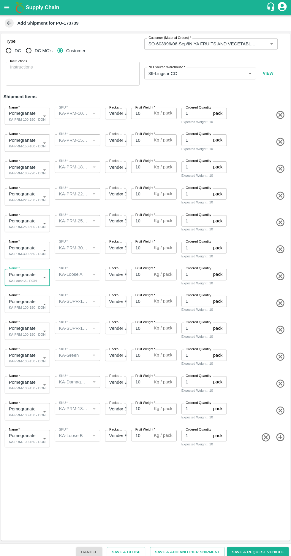
click at [28, 298] on body "Supply Chain Add Shipment for PO-173739 Type DC DC MO's Customer Customer (Mate…" at bounding box center [145, 278] width 291 height 556
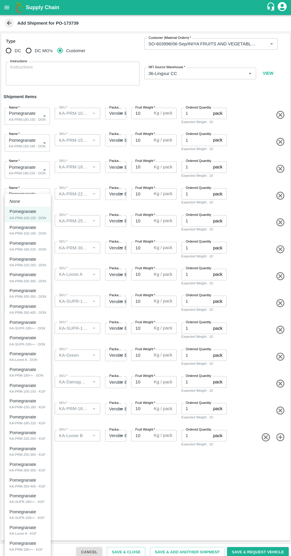
click at [20, 370] on div "KA-PRM-180++ - DON" at bounding box center [28, 372] width 34 height 5
type input "1983196"
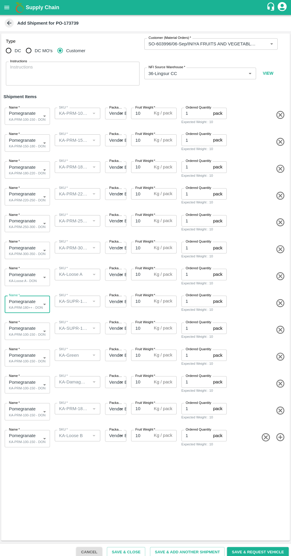
click at [27, 327] on body "Supply Chain Add Shipment for PO-173739 Type DC DC MO's Customer Customer (Mate…" at bounding box center [145, 278] width 291 height 556
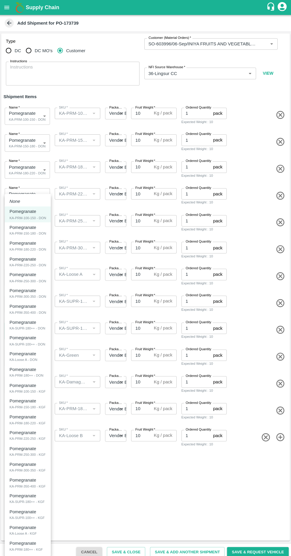
click at [21, 341] on div "KA-SUPR-100++ - DON" at bounding box center [28, 340] width 35 height 5
type input "1983194"
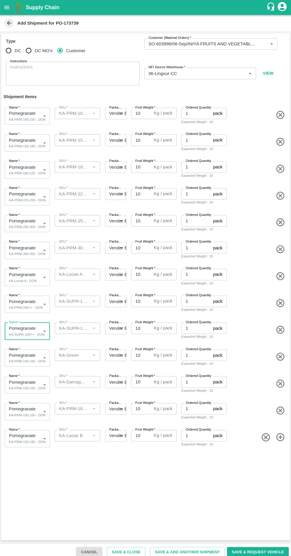
click at [278, 355] on icon "button" at bounding box center [279, 354] width 10 height 10
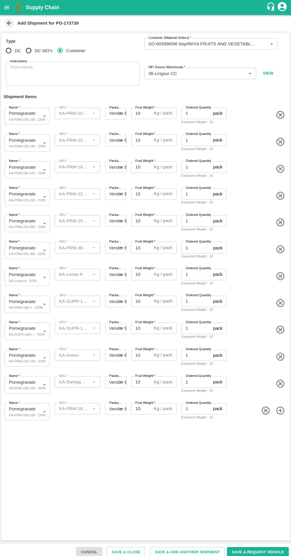
type input "KA-Damage Fruit"
type input "KA-PRM-180++"
type input "KA-Loose B"
click at [282, 354] on icon "button" at bounding box center [279, 354] width 8 height 8
type input "KA-PRM-180++"
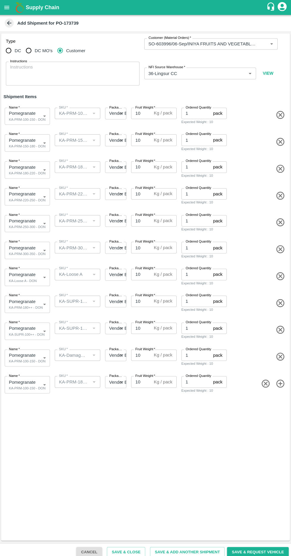
type input "KA-Loose B"
click at [278, 354] on icon "button" at bounding box center [279, 354] width 8 height 8
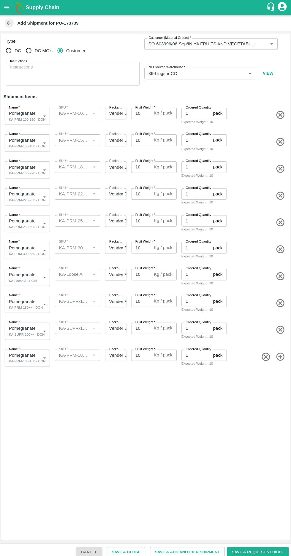
type input "KA-Loose B"
click at [264, 354] on icon "button" at bounding box center [265, 354] width 10 height 10
click at [145, 106] on label "Fruit Weight   *" at bounding box center [145, 106] width 20 height 5
click at [145, 107] on input "10" at bounding box center [141, 112] width 20 height 11
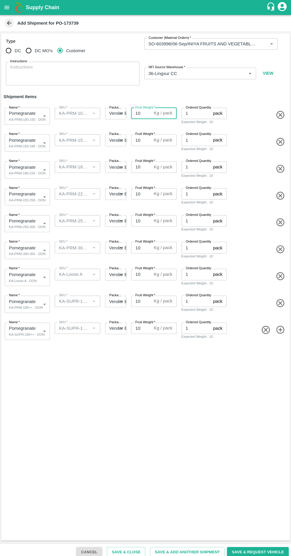
type input "1"
type input "9.5"
click at [141, 139] on input "10" at bounding box center [141, 138] width 20 height 11
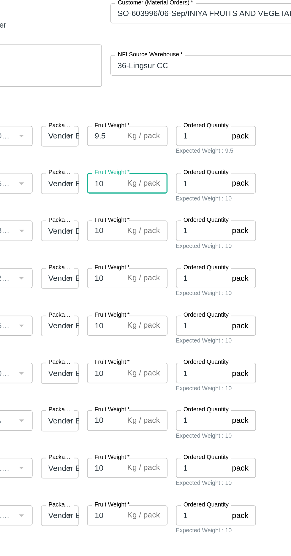
type input "1"
type input "9.5"
click at [144, 164] on input "10" at bounding box center [141, 165] width 20 height 11
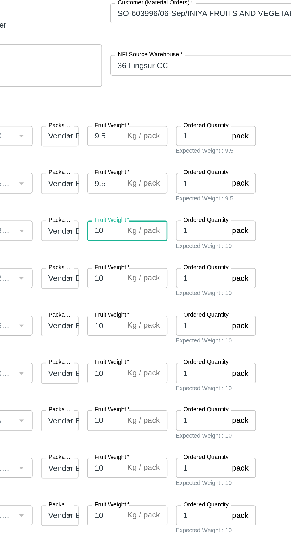
type input "1"
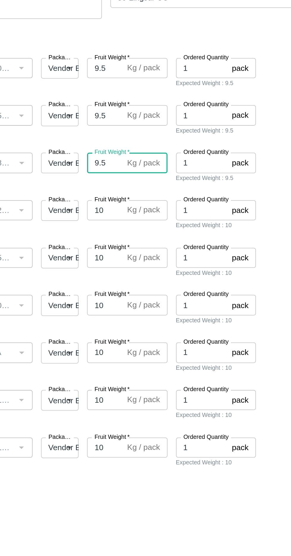
type input "9.5"
click at [142, 190] on input "10" at bounding box center [141, 192] width 20 height 11
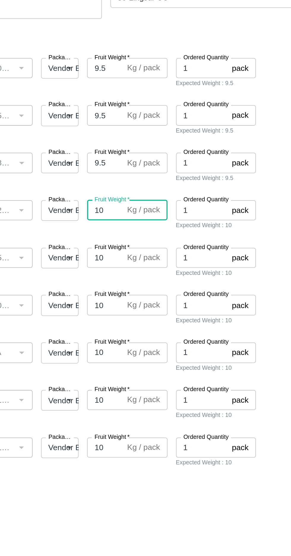
type input "1"
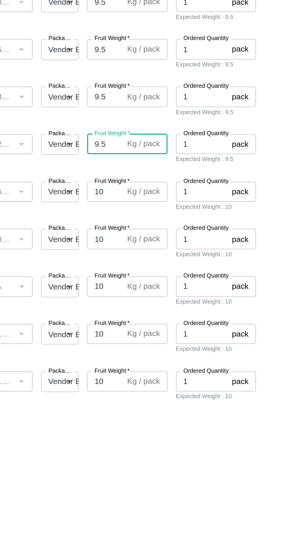
type input "9.5"
click at [141, 219] on input "10" at bounding box center [141, 218] width 20 height 11
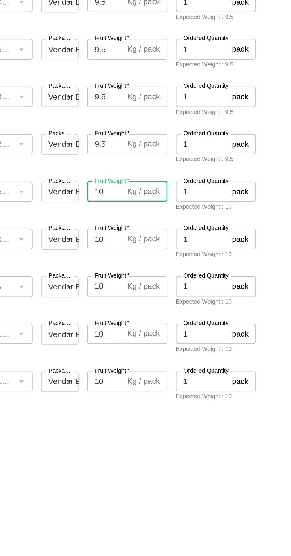
type input "1"
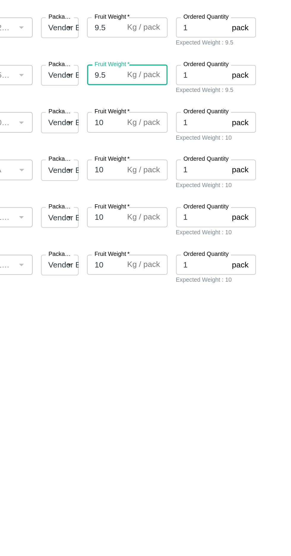
type input "9.5"
click at [142, 246] on input "10" at bounding box center [141, 245] width 20 height 11
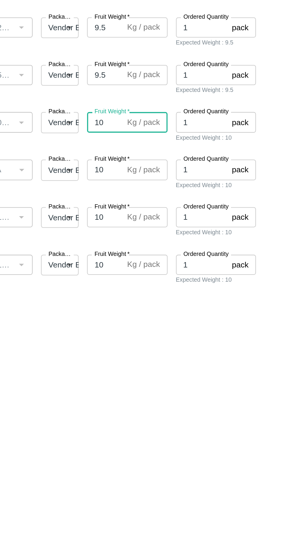
type input "1"
type input "9.5"
click at [141, 272] on input "10" at bounding box center [141, 271] width 20 height 11
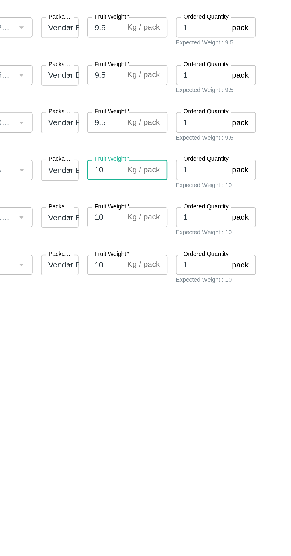
type input "1"
type input "9.5"
click at [141, 297] on input "10" at bounding box center [141, 298] width 20 height 11
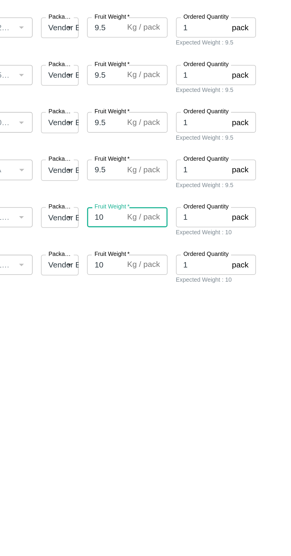
type input "1"
type input "9.5"
click at [140, 327] on input "10" at bounding box center [141, 325] width 20 height 11
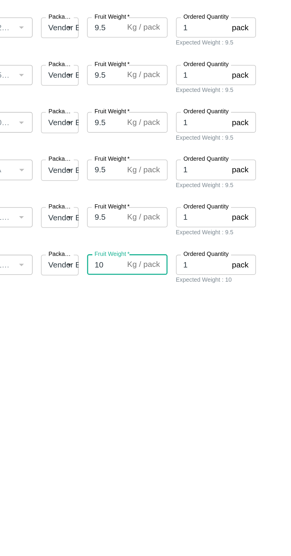
type input "1"
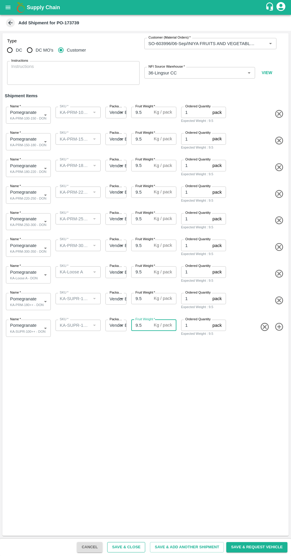
type input "9.5"
click at [136, 547] on button "Save & Close" at bounding box center [126, 547] width 38 height 10
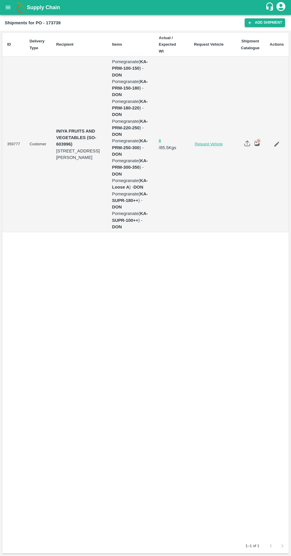
click at [203, 141] on link "Request Vehicle" at bounding box center [209, 144] width 44 height 6
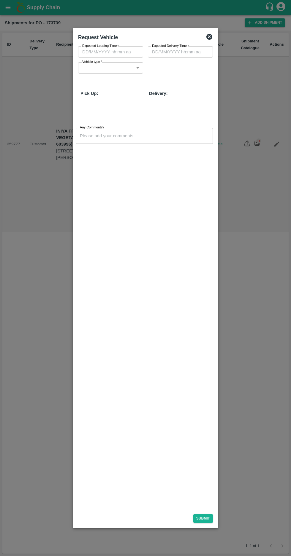
click at [108, 52] on input "Expected Loading Time   *" at bounding box center [108, 51] width 61 height 11
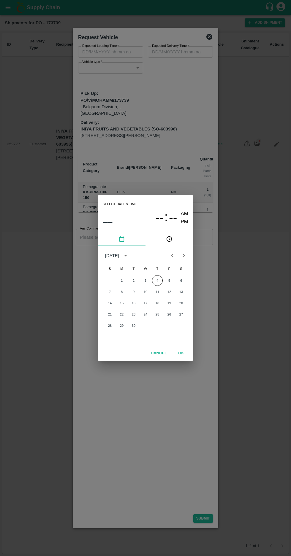
type input "[DATE] 07:30 PM"
click at [157, 280] on button "4" at bounding box center [157, 280] width 11 height 11
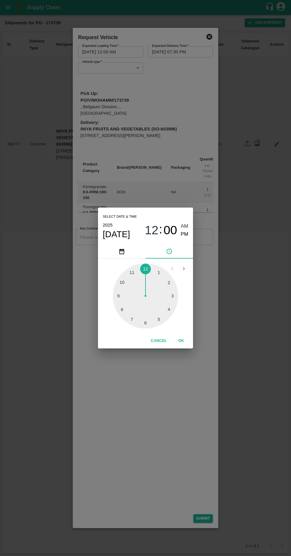
click at [149, 325] on div at bounding box center [145, 295] width 65 height 65
click at [184, 234] on span "PM" at bounding box center [185, 234] width 8 height 8
type input "[DATE] 06:00 PM"
click at [181, 341] on button "OK" at bounding box center [180, 341] width 19 height 10
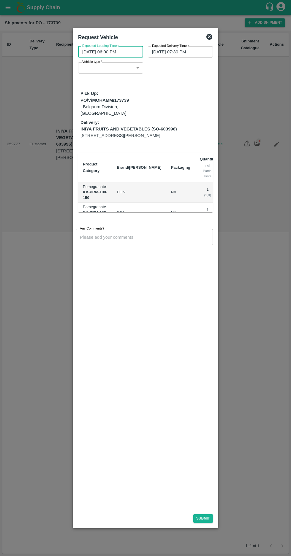
click at [165, 52] on input "[DATE] 07:30 PM" at bounding box center [178, 51] width 61 height 11
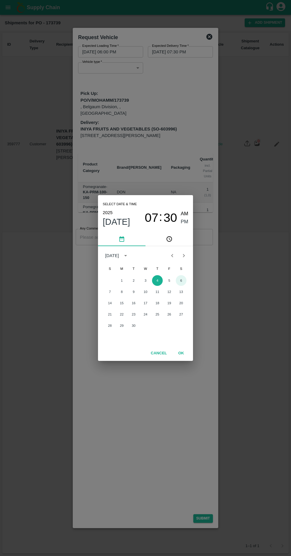
click at [181, 280] on button "6" at bounding box center [181, 280] width 11 height 11
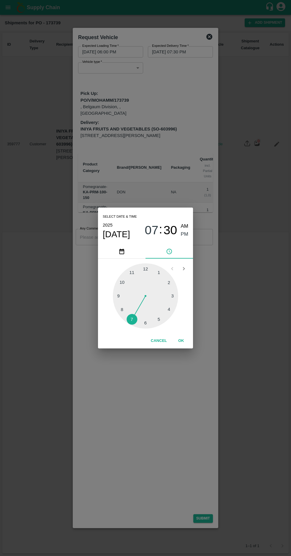
click at [166, 284] on div at bounding box center [145, 295] width 65 height 65
click at [184, 226] on span "AM" at bounding box center [185, 226] width 8 height 8
type input "[DATE] 02:30 AM"
click at [181, 341] on button "OK" at bounding box center [180, 341] width 19 height 10
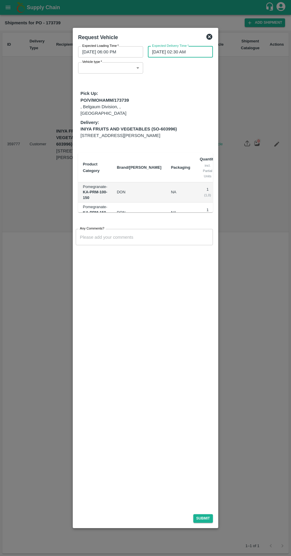
click at [108, 71] on body "Supply Chain Shipments for PO - 173739 Add Shipment ID Delivery Type Recipient …" at bounding box center [145, 278] width 291 height 556
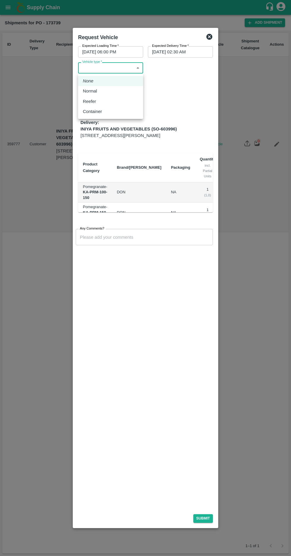
click at [91, 94] on p "Normal" at bounding box center [90, 91] width 14 height 7
type input "1"
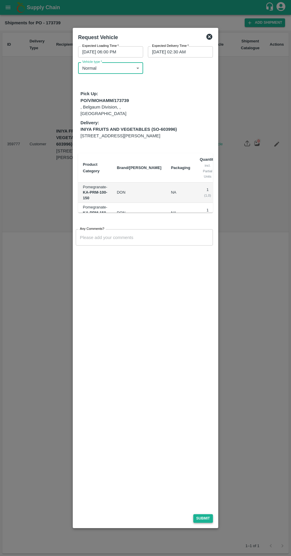
click at [202, 518] on button "Submit" at bounding box center [203, 518] width 20 height 9
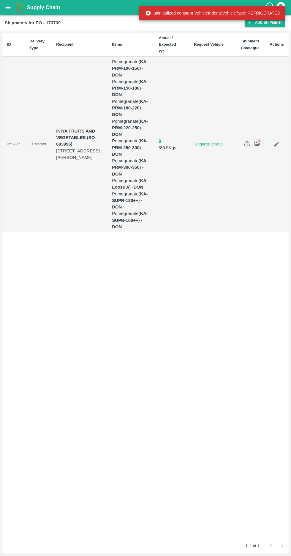
click at [209, 141] on link "Request Vehicle" at bounding box center [209, 144] width 44 height 6
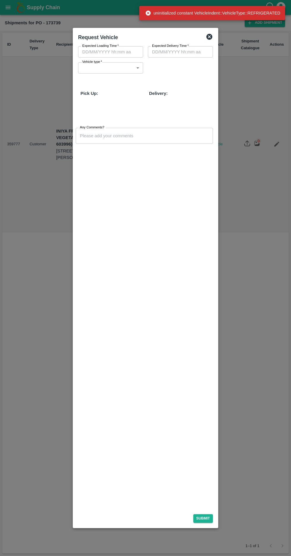
click at [99, 50] on input "Expected Loading Time   *" at bounding box center [108, 51] width 61 height 11
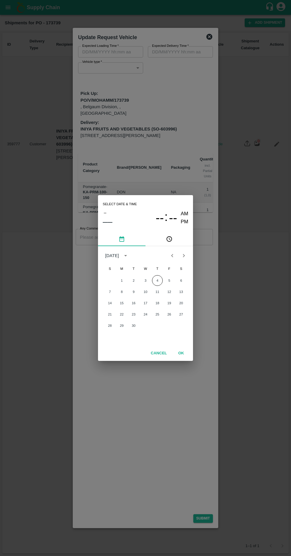
type input "1"
type input "[DATE] 06:00 PM"
click at [157, 280] on button "4" at bounding box center [157, 280] width 11 height 11
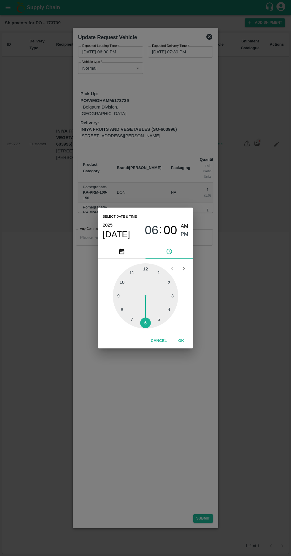
click at [184, 234] on span "PM" at bounding box center [185, 234] width 8 height 8
click at [182, 341] on button "OK" at bounding box center [180, 341] width 19 height 10
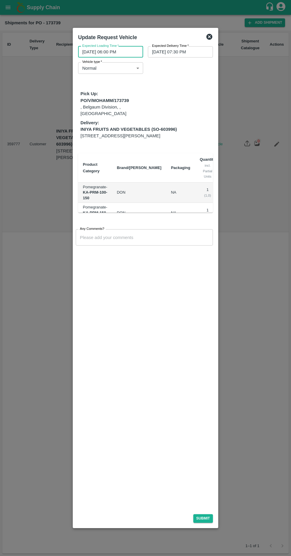
click at [173, 52] on input "[DATE] 07:30 PM" at bounding box center [178, 51] width 61 height 11
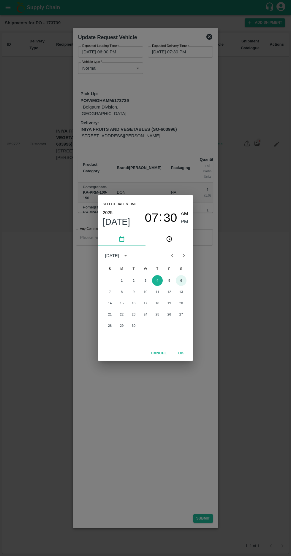
click at [182, 281] on button "6" at bounding box center [181, 280] width 11 height 11
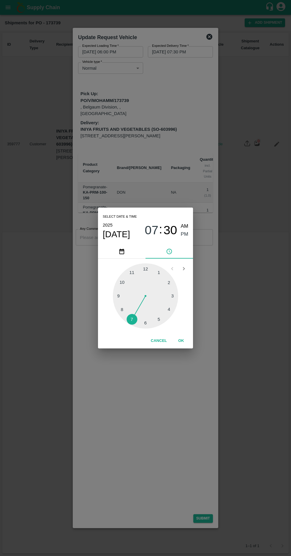
click at [167, 285] on div at bounding box center [145, 295] width 65 height 65
type input "[DATE] 02:30 PM"
click at [173, 225] on span "30" at bounding box center [170, 230] width 14 height 14
click at [181, 341] on button "OK" at bounding box center [180, 341] width 19 height 10
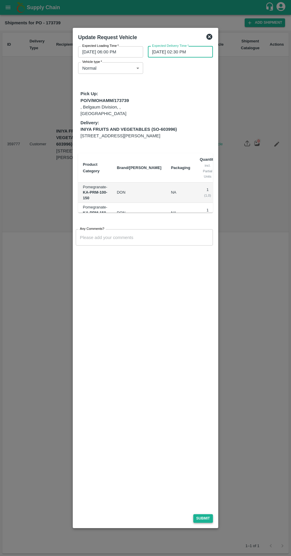
click at [207, 518] on button "Submit" at bounding box center [203, 518] width 20 height 9
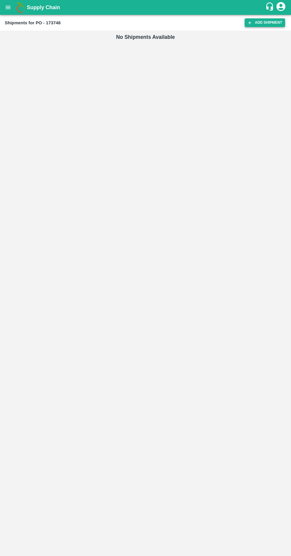
click at [252, 25] on icon at bounding box center [249, 22] width 5 height 5
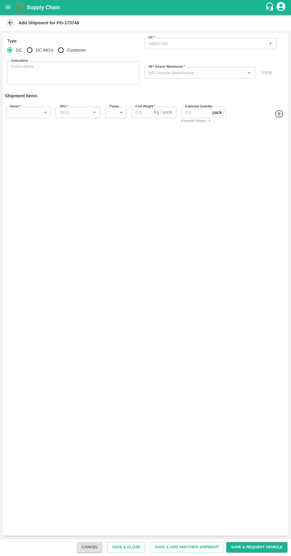
click at [61, 48] on input "Customer" at bounding box center [61, 50] width 12 height 12
radio input "true"
click at [179, 38] on label "Customer (Material Orders)   *" at bounding box center [169, 37] width 42 height 5
click at [179, 40] on input "Customer (Material Orders)   *" at bounding box center [205, 44] width 119 height 8
click at [63, 53] on input "Customer" at bounding box center [61, 50] width 12 height 12
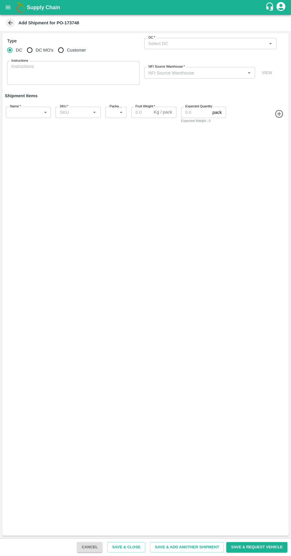
radio input "true"
click at [173, 42] on input "Customer (Material Orders)   *" at bounding box center [205, 44] width 119 height 8
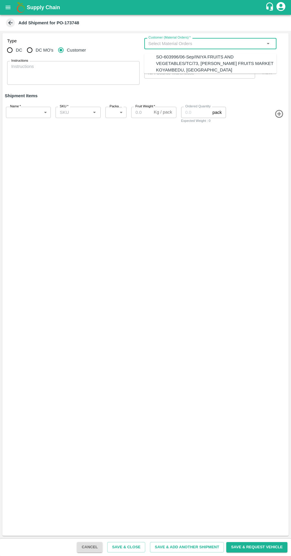
click at [174, 58] on div "SO-603996/06-Sep/INIYA FRUITS AND VEGETABLES/TC/73, [PERSON_NAME] FRUITS MARKET…" at bounding box center [216, 64] width 120 height 20
type input "SO-603996/06-Sep/INIYA FRUITS AND VEGETABLES/TC/73, [PERSON_NAME] FRUITS MARKET…"
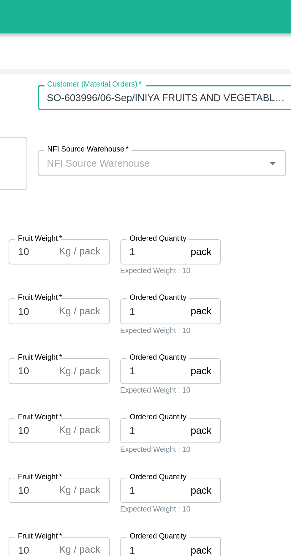
click at [174, 67] on label "NFI Source Warehouse   *" at bounding box center [166, 66] width 36 height 5
click at [174, 69] on input "NFI Source Warehouse   *" at bounding box center [195, 73] width 98 height 8
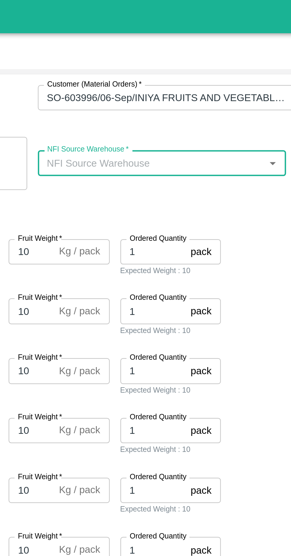
click at [165, 73] on input "NFI Source Warehouse   *" at bounding box center [195, 73] width 98 height 8
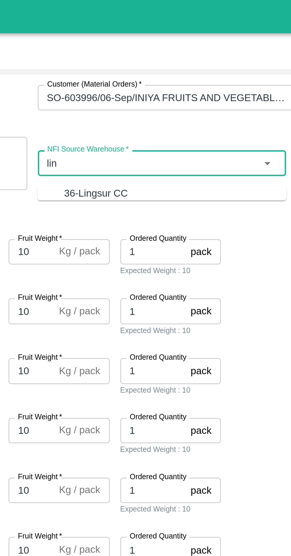
click at [157, 83] on div "36-Lingsur CC" at bounding box center [170, 86] width 28 height 7
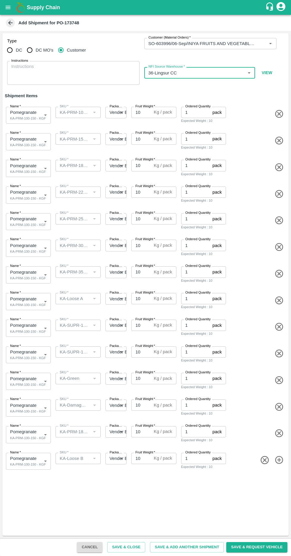
type input "36-Lingsur CC"
click at [29, 143] on body "Supply Chain Add Shipment for PO-173748 Type DC DC MO's Customer Customer (Mate…" at bounding box center [145, 278] width 291 height 556
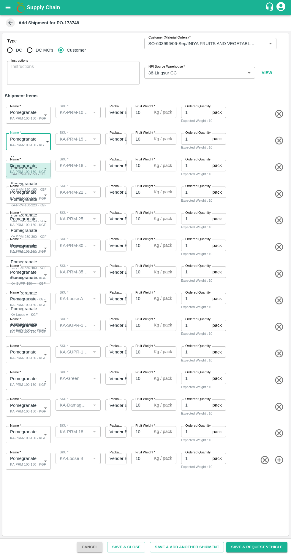
click at [21, 187] on div "KA-PRM-150-180 - KGF" at bounding box center [29, 189] width 36 height 5
type input "1983308"
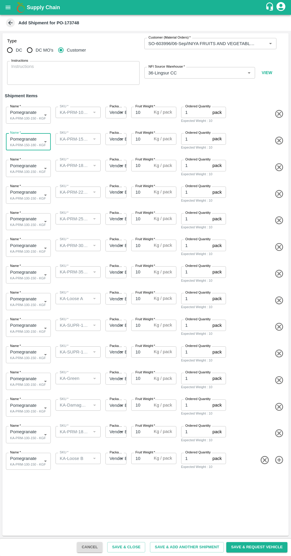
click at [34, 171] on body "Supply Chain Add Shipment for PO-173748 Type DC DC MO's Customer Customer (Mate…" at bounding box center [145, 278] width 291 height 556
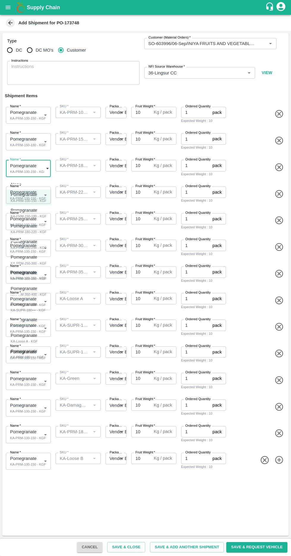
click at [23, 230] on div "KA-PRM-180-220 - KGF" at bounding box center [29, 231] width 36 height 5
type input "1983309"
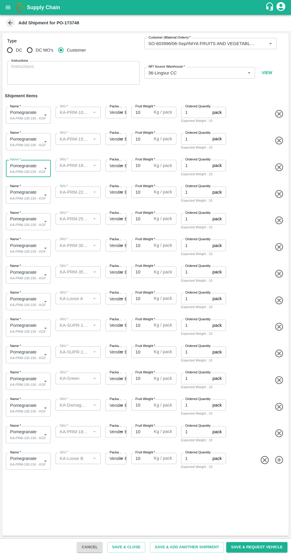
click at [20, 186] on span "*" at bounding box center [20, 186] width 2 height 4
click at [30, 198] on body "Supply Chain Add Shipment for PO-173748 Type DC DC MO's Customer Customer (Mate…" at bounding box center [145, 278] width 291 height 556
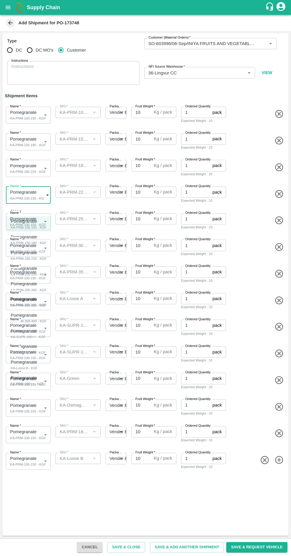
click at [21, 272] on div "KA-PRM-220-250 - KGF" at bounding box center [29, 274] width 36 height 5
type input "1983310"
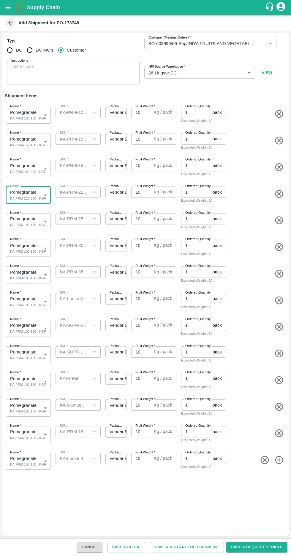
click at [30, 219] on body "Supply Chain Add Shipment for PO-173748 Type DC DC MO's Customer Customer (Mate…" at bounding box center [145, 278] width 291 height 556
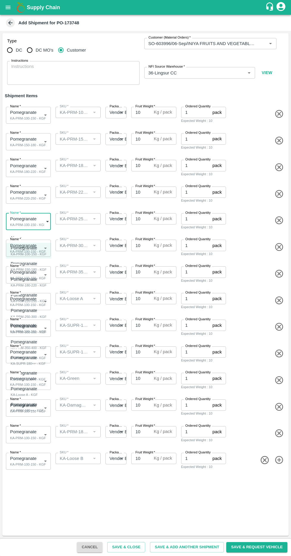
click at [16, 315] on div "KA-PRM-250-300 - KGF" at bounding box center [29, 316] width 36 height 5
type input "1983311"
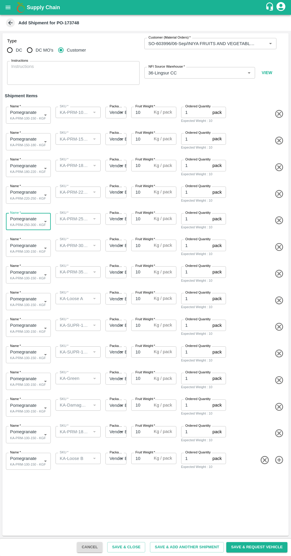
click at [28, 250] on body "Supply Chain Add Shipment for PO-173748 Type DC DC MO's Customer Customer (Mate…" at bounding box center [145, 278] width 291 height 556
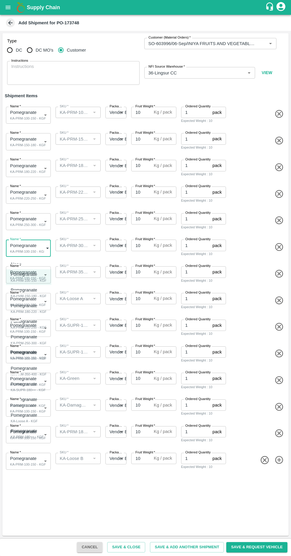
click at [21, 354] on p "Pomegranate" at bounding box center [27, 352] width 33 height 7
type input "1983312"
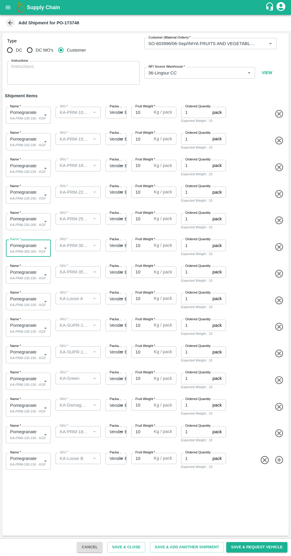
click at [281, 275] on icon "button" at bounding box center [279, 274] width 10 height 10
type input "KA-Loose A"
type input "KA-SUPR-180++"
type input "KA-SUPR-100++"
type input "KA-Green"
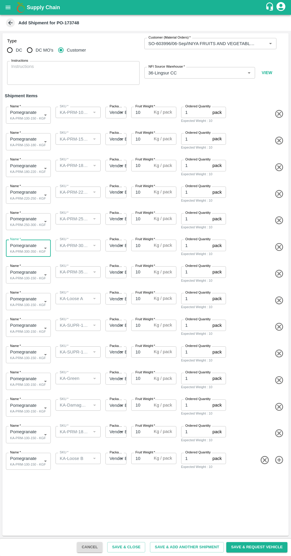
type input "KA-Damage Fruit"
type input "KA-PRM-180++"
type input "KA-Loose B"
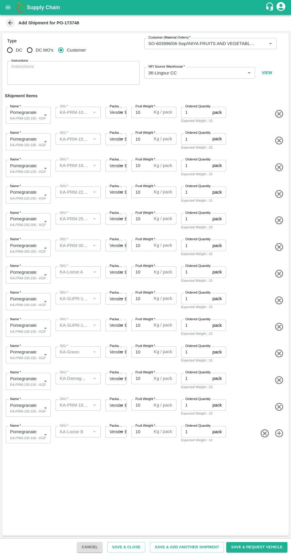
click at [32, 273] on body "Supply Chain Add Shipment for PO-173748 Type DC DC MO's Customer Customer (Mate…" at bounding box center [145, 278] width 291 height 556
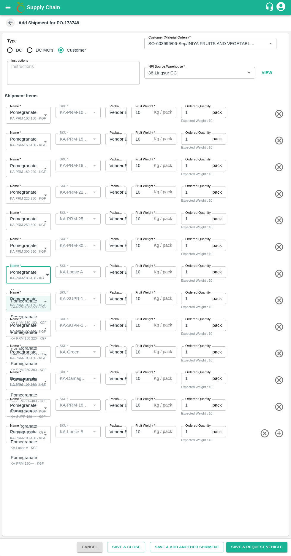
click at [26, 446] on div "KA-Loose A - KGF" at bounding box center [25, 447] width 29 height 5
type input "1983316"
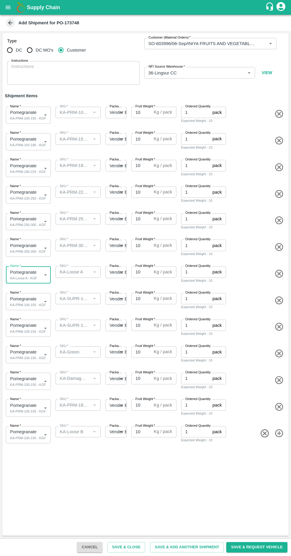
click at [27, 306] on body "Supply Chain Add Shipment for PO-173748 Type DC DC MO's Customer Customer (Mate…" at bounding box center [145, 278] width 291 height 556
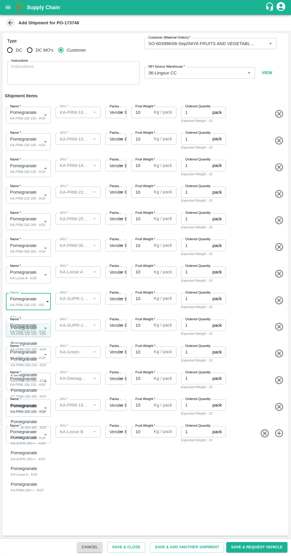
click at [22, 444] on div "KA-SUPR-180++ - KGF" at bounding box center [28, 443] width 35 height 5
type input "1983314"
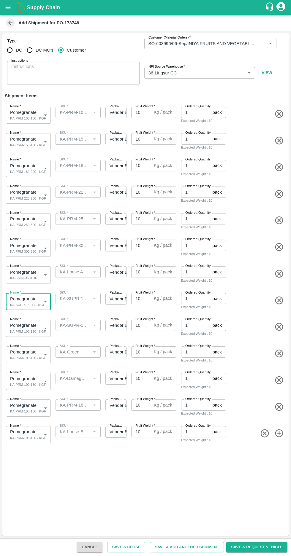
click at [26, 327] on body "Supply Chain Add Shipment for PO-173748 Type DC DC MO's Customer Customer (Mate…" at bounding box center [145, 278] width 291 height 556
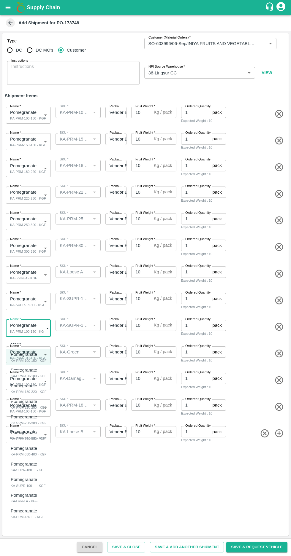
click at [18, 484] on div "KA-SUPR-100++ - KGF" at bounding box center [28, 485] width 35 height 5
type input "1983315"
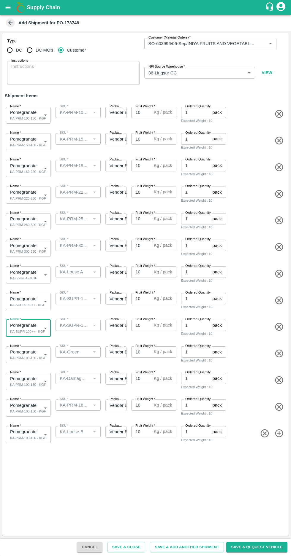
click at [278, 351] on icon "button" at bounding box center [279, 354] width 10 height 10
type input "KA-Damage Fruit"
type input "KA-PRM-180++"
type input "KA-Loose B"
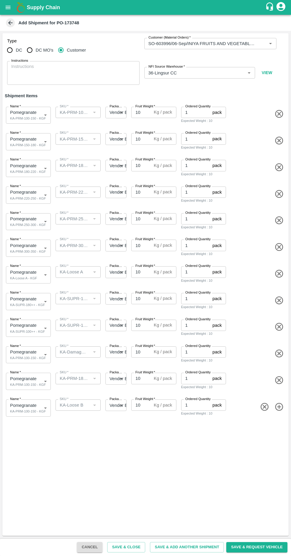
click at [279, 355] on icon "button" at bounding box center [279, 354] width 10 height 10
type input "KA-PRM-180++"
type input "KA-Loose B"
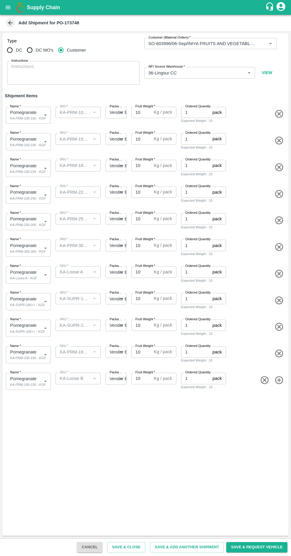
click at [280, 354] on icon "button" at bounding box center [279, 354] width 10 height 10
type input "KA-Loose B"
click at [260, 355] on icon "button" at bounding box center [265, 354] width 10 height 10
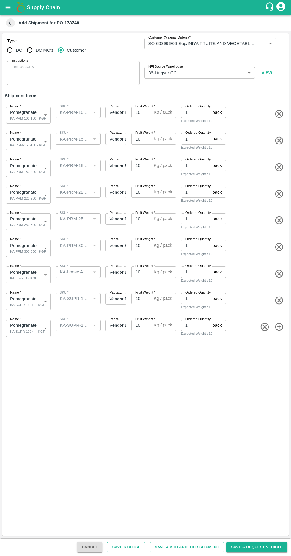
click at [141, 547] on button "Save & Close" at bounding box center [126, 547] width 38 height 10
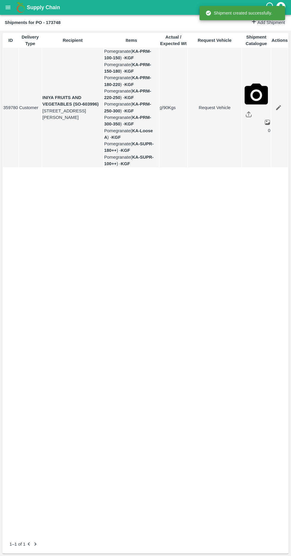
click at [207, 111] on link "Request Vehicle" at bounding box center [214, 107] width 53 height 7
type input "[DATE] 07:30 PM"
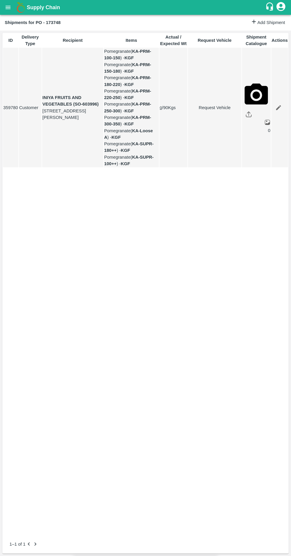
type input "[DATE] 06:00 PM"
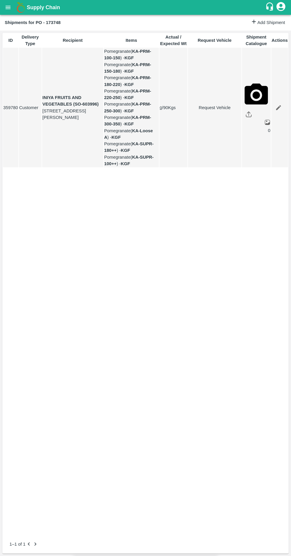
type input "[DATE] 02:30 AM"
click at [93, 67] on body "Supply Chain Shipments for PO - 173748 Add Shipment ID Delivery Type Recipient …" at bounding box center [145, 278] width 291 height 556
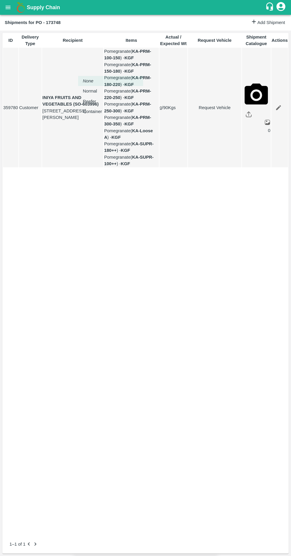
click at [86, 89] on p "Normal" at bounding box center [90, 91] width 14 height 7
type input "1"
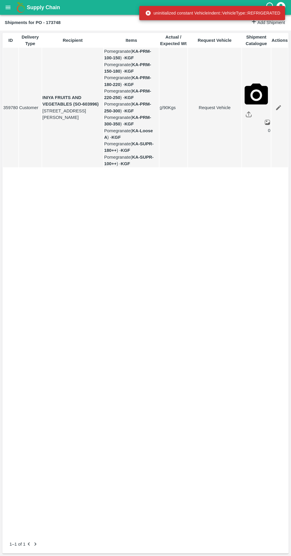
click at [207, 111] on link "Request Vehicle" at bounding box center [214, 107] width 53 height 7
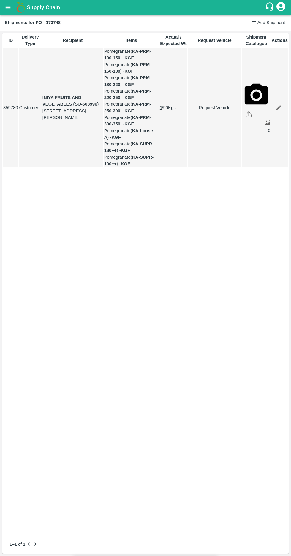
type input "1"
type input "[DATE] 06:00 PM"
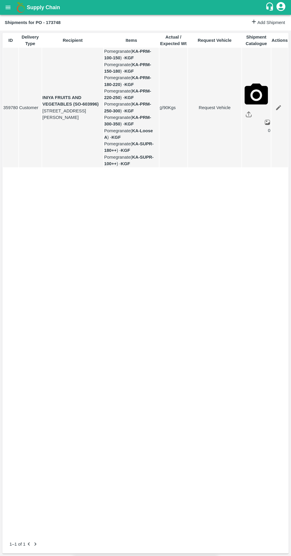
type input "[DATE] 02:30 AM"
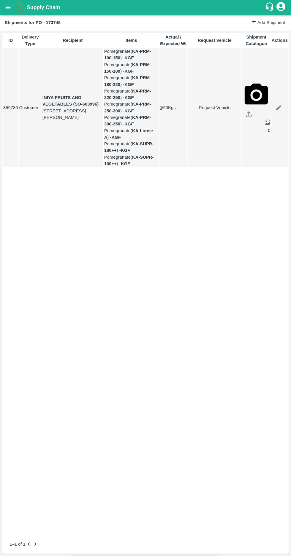
click at [9, 8] on icon "open drawer" at bounding box center [8, 7] width 5 height 3
click at [214, 556] on div at bounding box center [145, 556] width 291 height 0
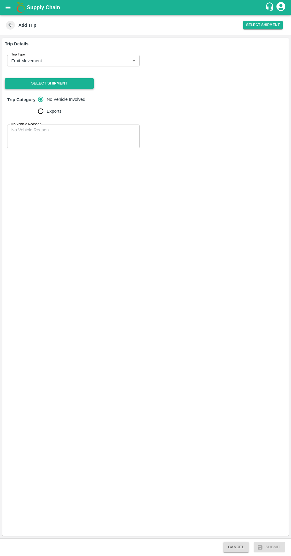
click at [34, 79] on button "Select Shipment" at bounding box center [49, 83] width 89 height 10
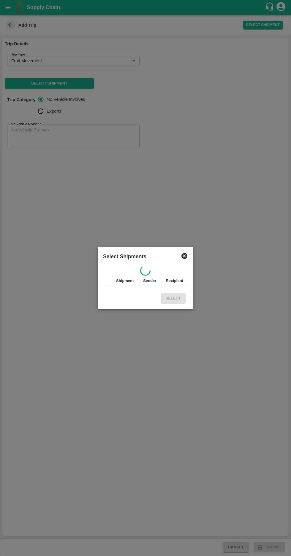
click at [170, 374] on div at bounding box center [145, 278] width 291 height 556
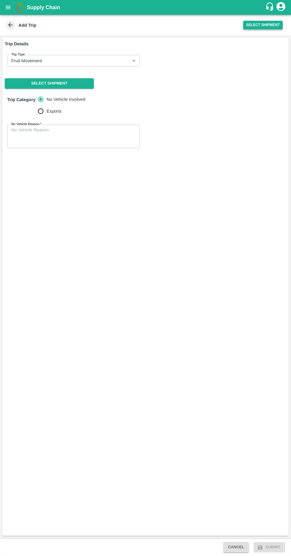
click at [256, 25] on button "Select Shipment" at bounding box center [262, 25] width 39 height 9
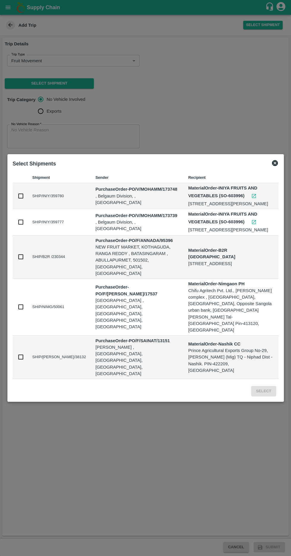
click at [20, 225] on input "checkbox" at bounding box center [20, 222] width 7 height 7
checkbox input "true"
click at [20, 199] on input "checkbox" at bounding box center [20, 196] width 7 height 7
checkbox input "true"
click at [270, 386] on button "Select" at bounding box center [263, 391] width 25 height 10
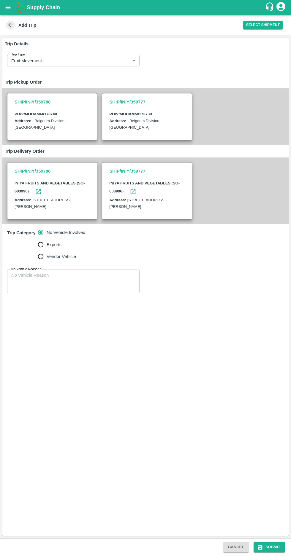
click at [39, 257] on input "Vendor Vehicle" at bounding box center [41, 257] width 12 height 12
radio input "true"
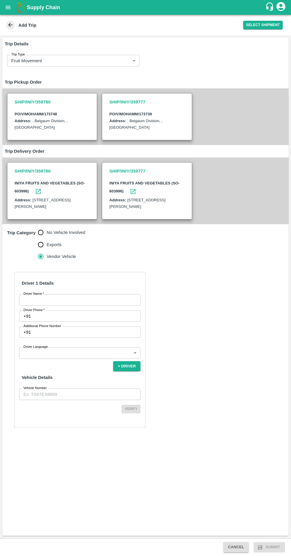
click at [40, 299] on input "Driver Name   *" at bounding box center [79, 299] width 121 height 11
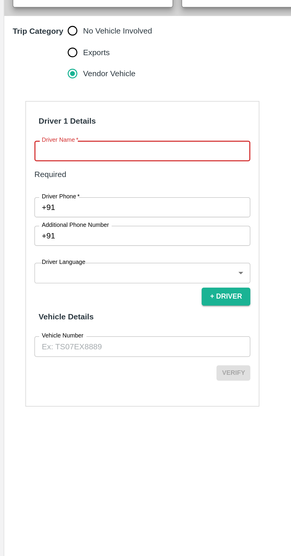
click at [59, 359] on body "Supply Chain Add Trip Select Shipment Trip Details Trip Type Fruit Movement 1 T…" at bounding box center [145, 278] width 291 height 556
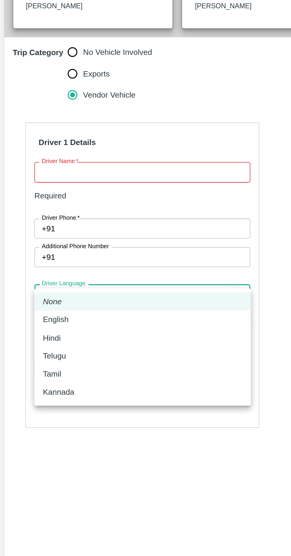
click at [30, 424] on p "Kannada" at bounding box center [32, 423] width 17 height 7
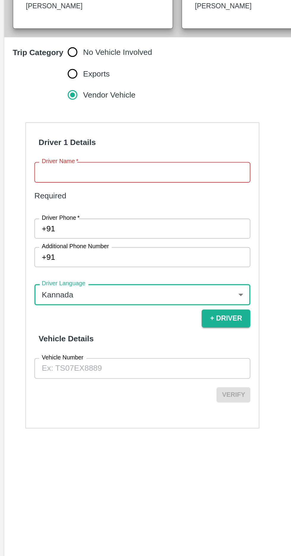
click at [38, 358] on body "Supply Chain Add Trip Select Shipment Trip Details Trip Type Fruit Movement 1 T…" at bounding box center [145, 278] width 291 height 556
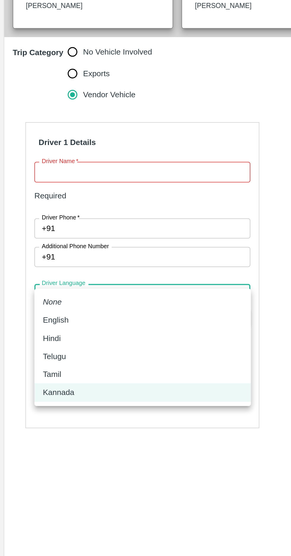
click at [26, 393] on p "Hindi" at bounding box center [29, 393] width 10 height 7
type input "hi"
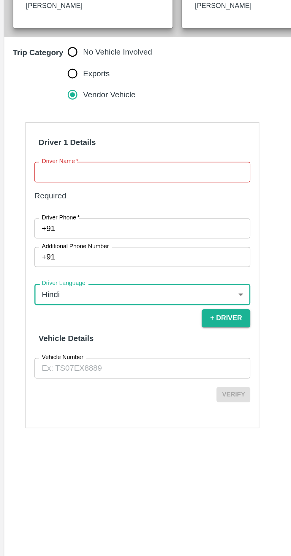
click at [38, 294] on label "Driver Name   *" at bounding box center [33, 294] width 20 height 5
click at [38, 294] on input "Driver Name   *" at bounding box center [79, 299] width 121 height 11
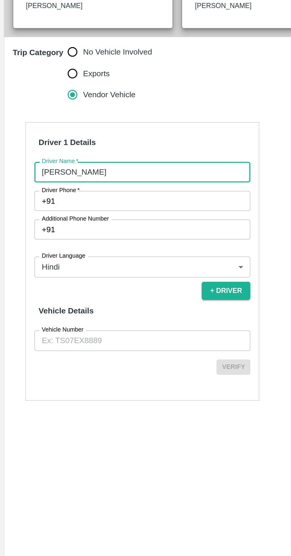
type input "[PERSON_NAME]"
click at [43, 310] on span "*" at bounding box center [44, 310] width 2 height 4
click at [43, 311] on input "Driver Phone   *" at bounding box center [86, 316] width 107 height 11
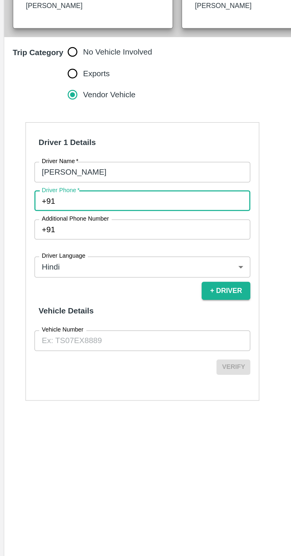
paste input "9740037654"
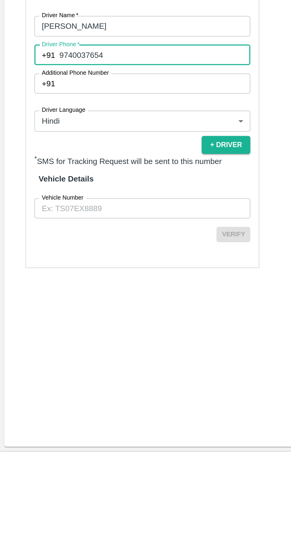
type input "9740037654"
click at [39, 401] on input "Vehicle Number" at bounding box center [79, 402] width 121 height 11
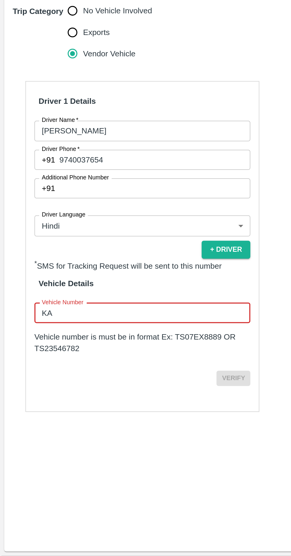
click at [78, 400] on input "KA" at bounding box center [79, 402] width 121 height 11
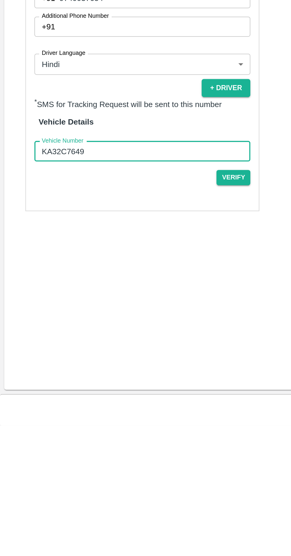
type input "KA32C7649"
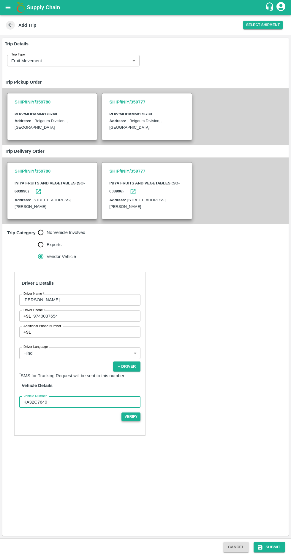
click at [133, 416] on button "Verify" at bounding box center [130, 417] width 19 height 9
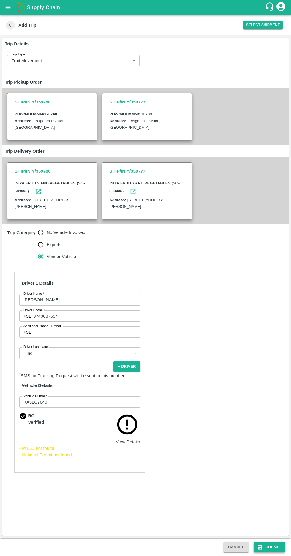
click at [273, 547] on button "Submit" at bounding box center [268, 547] width 31 height 10
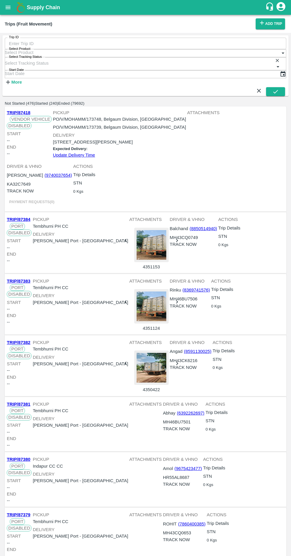
click at [1, 7] on button "open drawer" at bounding box center [8, 8] width 14 height 14
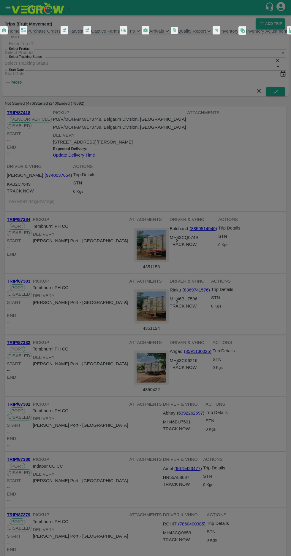
click at [207, 355] on div at bounding box center [145, 278] width 291 height 556
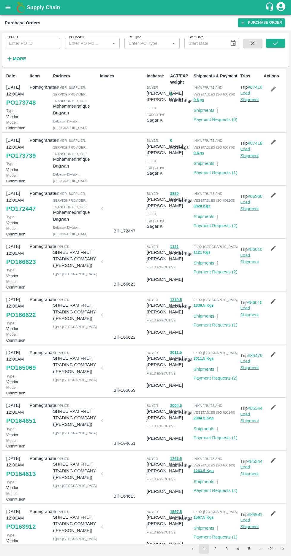
click at [250, 158] on link "Load Shipment" at bounding box center [249, 152] width 19 height 11
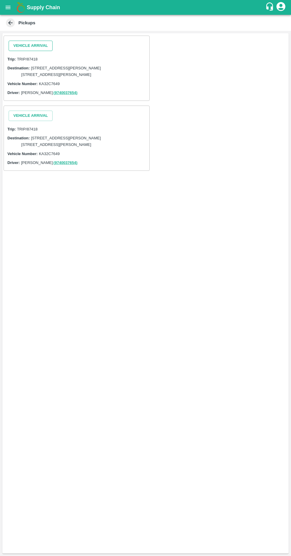
click at [24, 47] on button "Vehicle Arrival" at bounding box center [31, 46] width 44 height 10
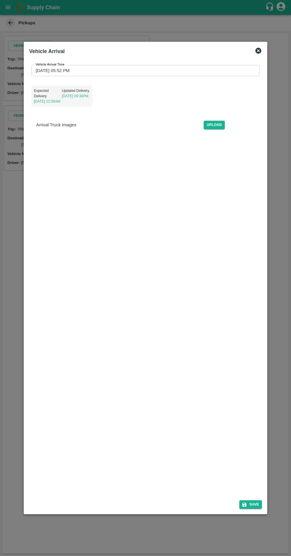
click at [44, 62] on label "Vehicle Arrival Time" at bounding box center [50, 64] width 29 height 5
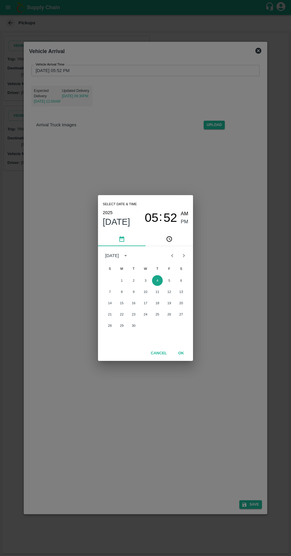
click at [155, 281] on button "4" at bounding box center [157, 280] width 11 height 11
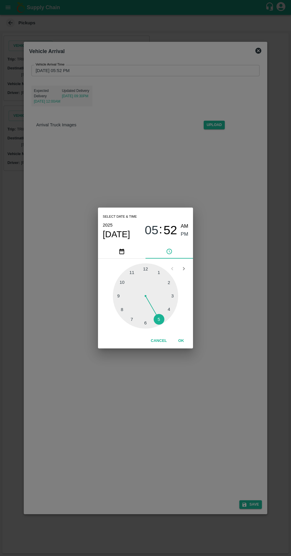
click at [114, 296] on div at bounding box center [145, 295] width 65 height 65
click at [185, 224] on span "AM" at bounding box center [185, 226] width 8 height 8
type input "[DATE] 09:52 AM"
click at [181, 340] on button "OK" at bounding box center [180, 341] width 19 height 10
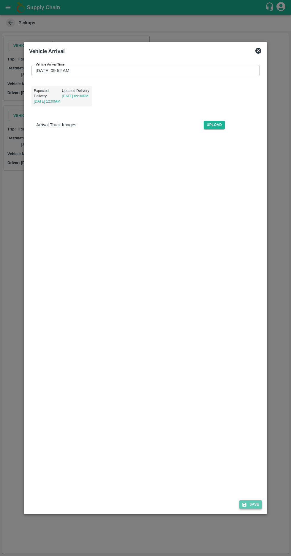
click at [255, 509] on button "Save" at bounding box center [250, 504] width 23 height 9
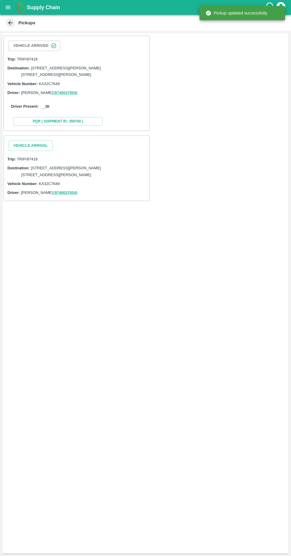
click at [43, 110] on input "checkbox" at bounding box center [43, 106] width 21 height 7
checkbox input "true"
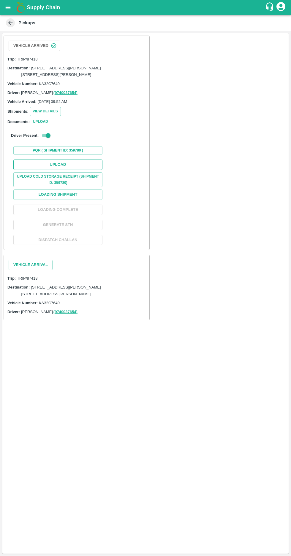
click at [56, 170] on button "Upload" at bounding box center [57, 165] width 89 height 10
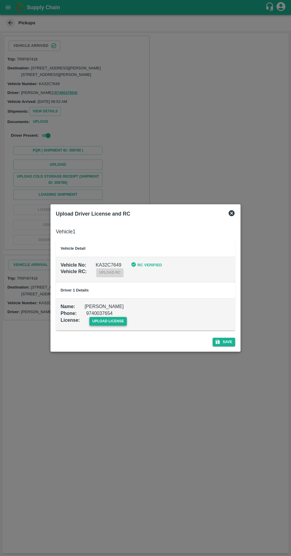
click at [106, 321] on span "upload license" at bounding box center [108, 321] width 38 height 9
click at [0, 0] on input "upload license" at bounding box center [0, 0] width 0 height 0
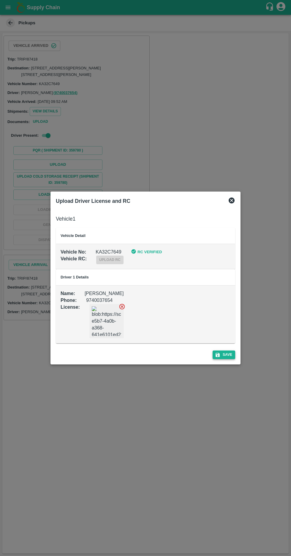
click at [229, 354] on button "Save" at bounding box center [223, 355] width 23 height 9
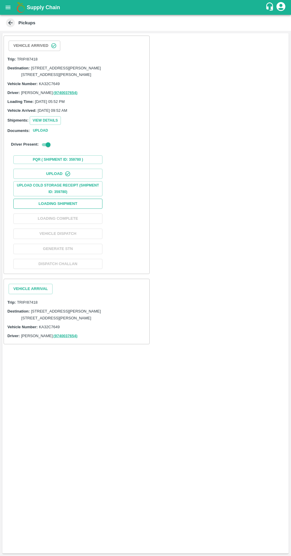
click at [51, 209] on button "Loading Shipment" at bounding box center [57, 204] width 89 height 10
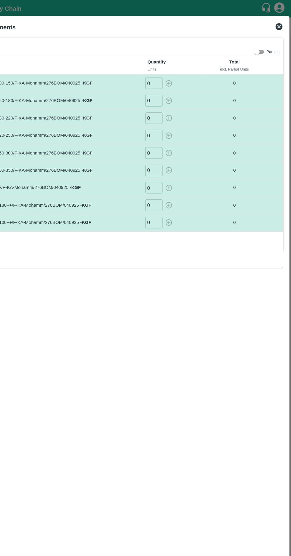
click at [277, 23] on icon at bounding box center [280, 22] width 7 height 7
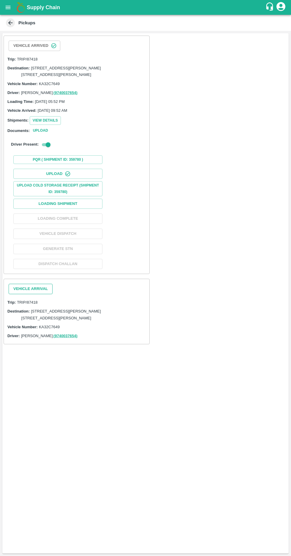
click at [24, 294] on button "Vehicle Arrival" at bounding box center [31, 289] width 44 height 10
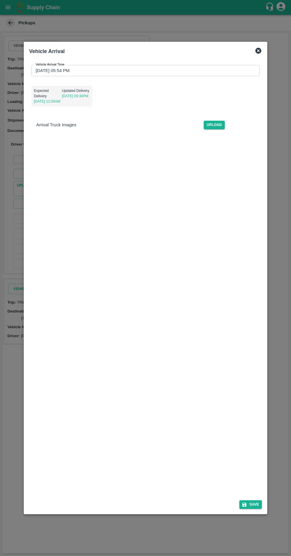
click at [52, 65] on input "[DATE] 05:54 PM" at bounding box center [143, 70] width 224 height 11
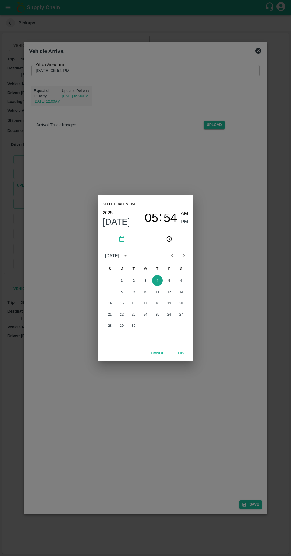
click at [157, 280] on button "4" at bounding box center [157, 280] width 11 height 11
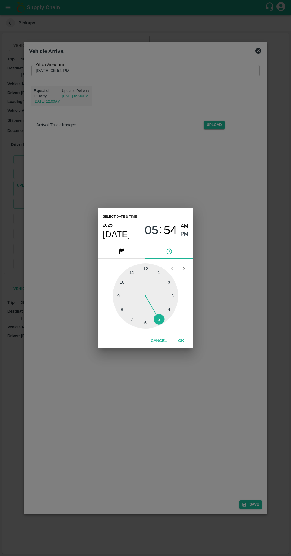
click at [117, 298] on div at bounding box center [145, 295] width 65 height 65
click at [185, 234] on span "PM" at bounding box center [185, 234] width 8 height 8
click at [187, 229] on span "AM" at bounding box center [185, 226] width 8 height 8
type input "04/09/2025 09:54 AM"
click at [181, 341] on button "OK" at bounding box center [180, 341] width 19 height 10
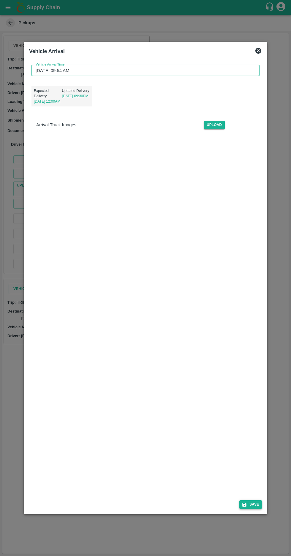
click at [257, 509] on button "Save" at bounding box center [250, 504] width 23 height 9
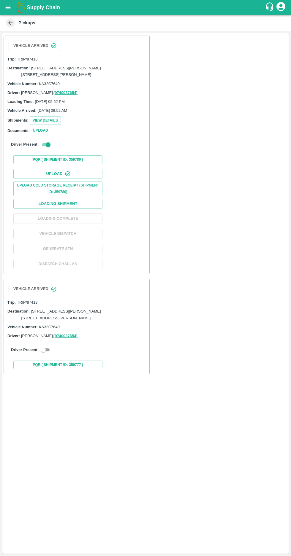
click at [43, 354] on input "checkbox" at bounding box center [43, 349] width 21 height 7
checkbox input "true"
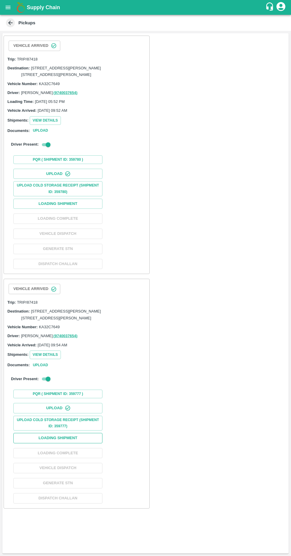
click at [79, 443] on button "Loading Shipment" at bounding box center [57, 438] width 89 height 10
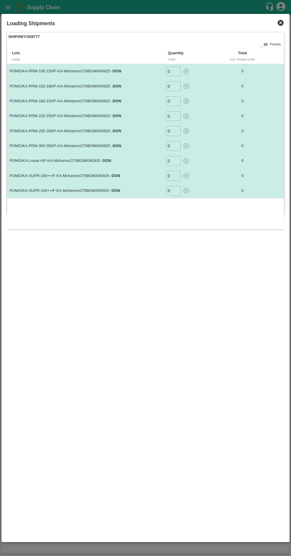
click at [168, 71] on input "0" at bounding box center [173, 71] width 15 height 10
click at [168, 69] on input "number" at bounding box center [173, 71] width 15 height 10
type input "105"
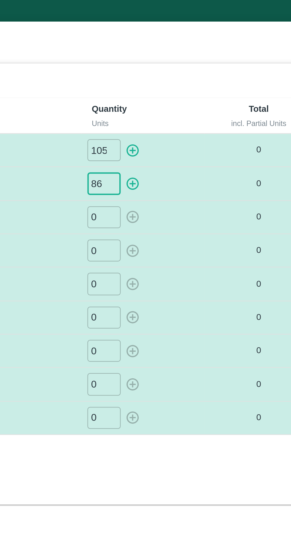
type input "86"
type input "57"
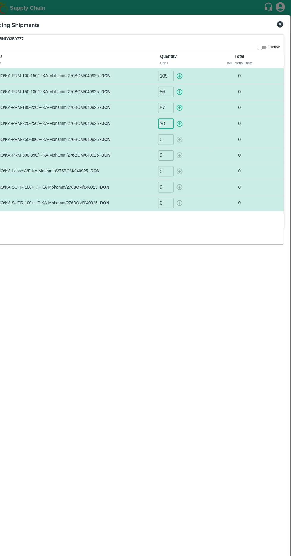
type input "30"
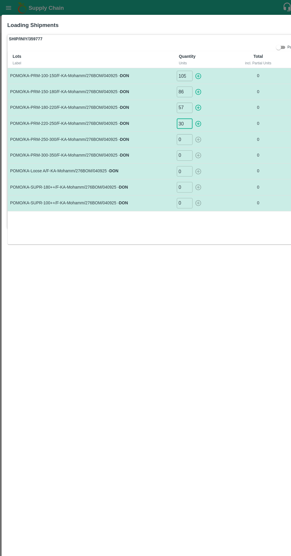
click at [168, 160] on input "0" at bounding box center [173, 161] width 15 height 10
click at [167, 162] on input "0" at bounding box center [173, 161] width 15 height 10
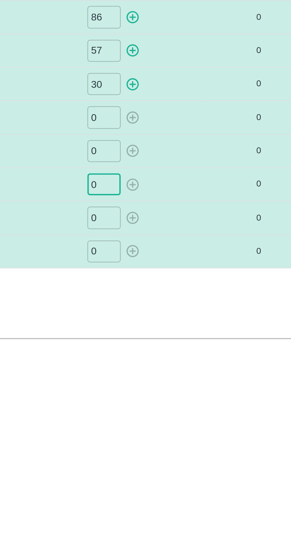
click at [173, 160] on input "0" at bounding box center [173, 161] width 15 height 10
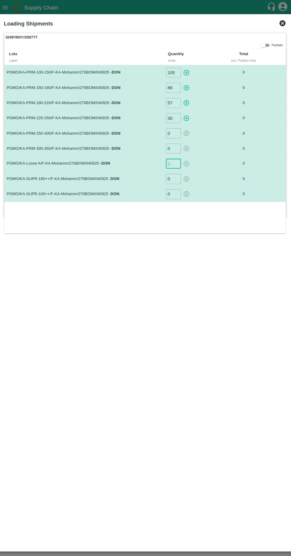
click at [170, 160] on input "number" at bounding box center [173, 161] width 15 height 10
type input "102"
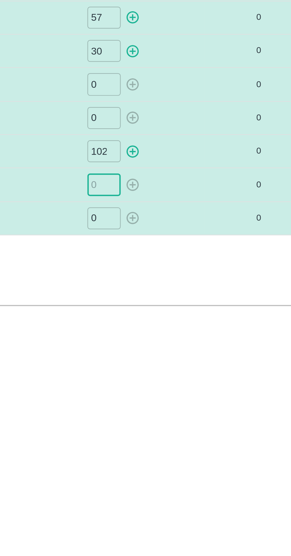
type input "5"
type input "8"
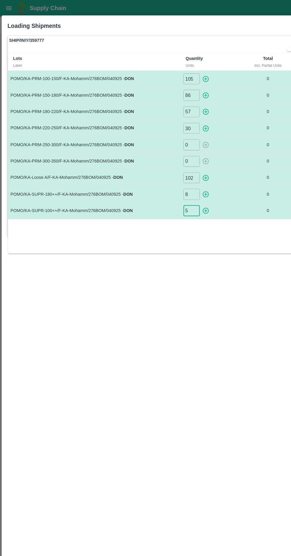
type input "5"
click at [186, 71] on icon "button" at bounding box center [186, 72] width 6 height 6
type input "0"
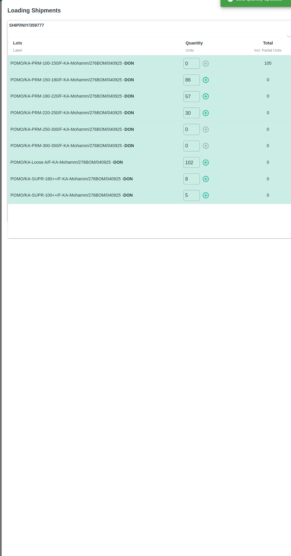
click at [184, 88] on icon "button" at bounding box center [186, 86] width 7 height 7
type input "0"
click at [186, 101] on icon "button" at bounding box center [186, 101] width 7 height 7
type input "0"
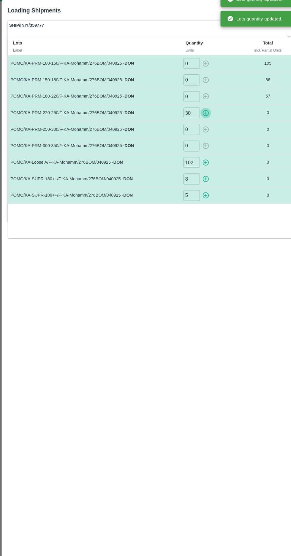
click at [188, 116] on icon "button" at bounding box center [186, 116] width 6 height 6
type input "0"
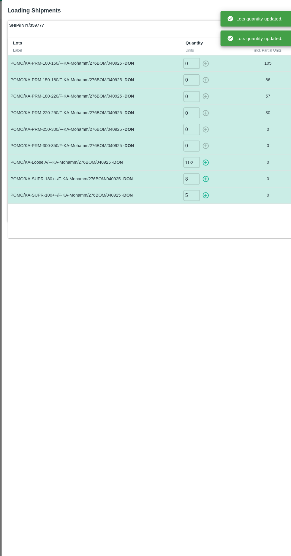
click at [185, 162] on icon "button" at bounding box center [186, 161] width 7 height 7
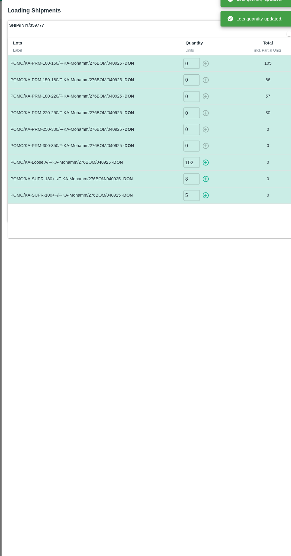
type input "0"
click at [186, 177] on icon "button" at bounding box center [186, 176] width 7 height 7
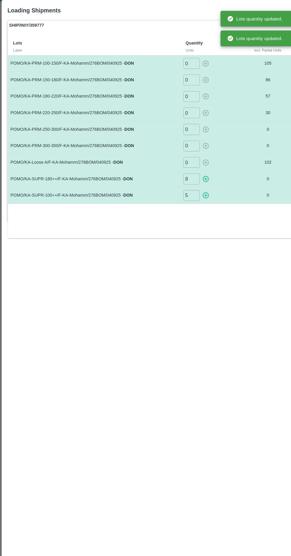
type input "0"
click at [189, 191] on icon "button" at bounding box center [186, 190] width 7 height 7
type input "0"
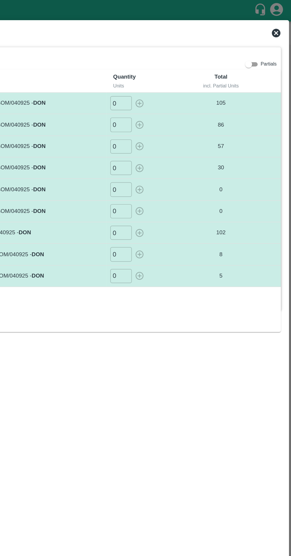
click at [280, 24] on icon at bounding box center [280, 23] width 6 height 6
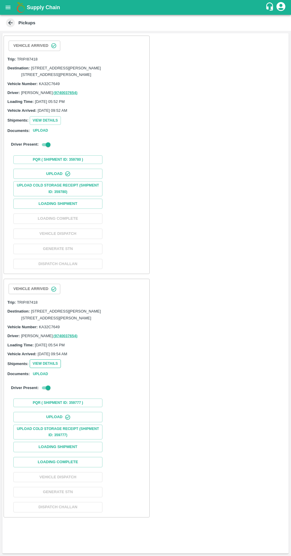
click at [40, 368] on button "View Details" at bounding box center [45, 363] width 31 height 9
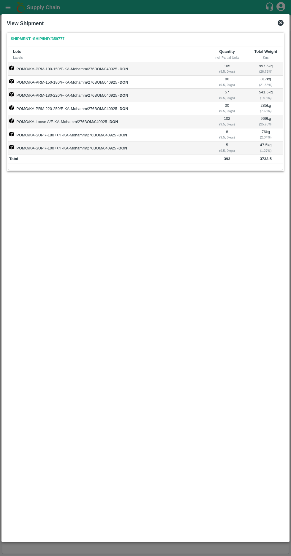
click at [277, 26] on icon at bounding box center [280, 22] width 7 height 7
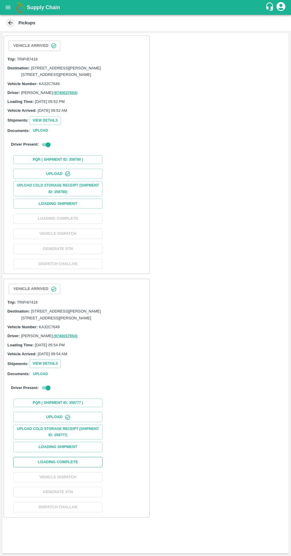
click at [75, 467] on button "Loading Complete" at bounding box center [57, 462] width 89 height 10
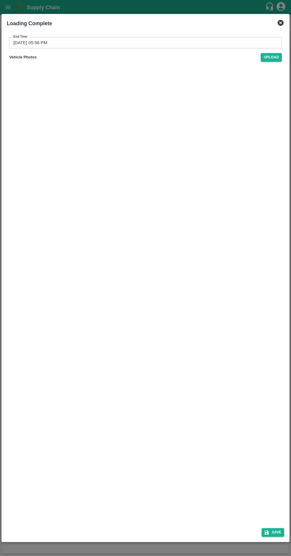
click at [22, 44] on input "04/09/2025 05:56 PM" at bounding box center [143, 42] width 268 height 11
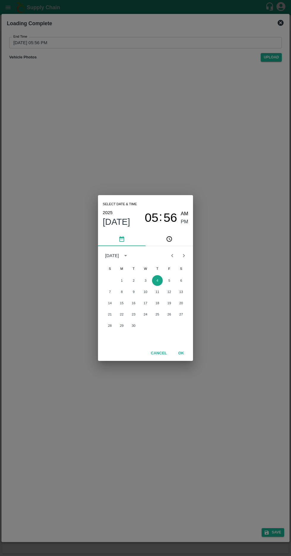
click at [157, 286] on button "4" at bounding box center [157, 280] width 11 height 11
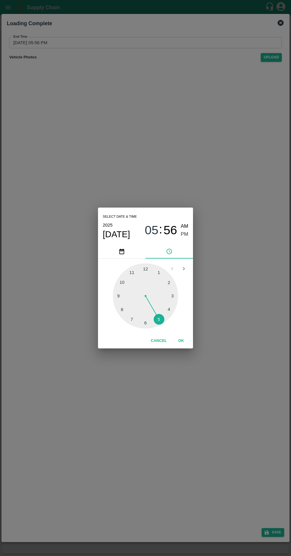
click at [178, 259] on button "pick time" at bounding box center [168, 251] width 47 height 14
click at [181, 238] on span "PM" at bounding box center [185, 234] width 8 height 8
click at [181, 346] on button "OK" at bounding box center [180, 341] width 19 height 10
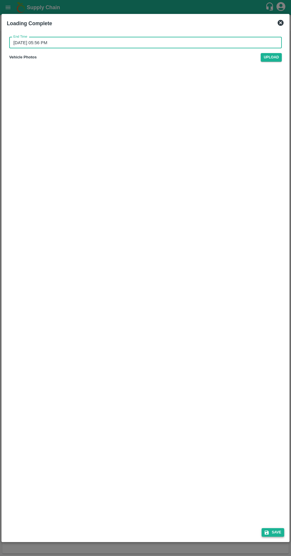
click at [273, 537] on button "Save" at bounding box center [272, 532] width 23 height 9
type input "04/09/2025 05:57 PM"
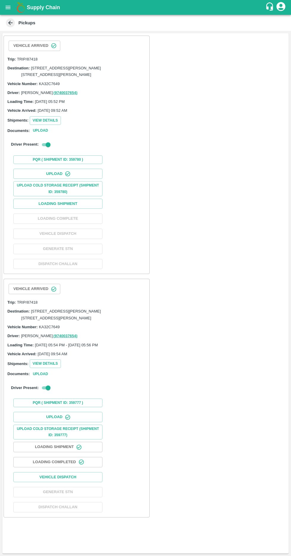
click at [8, 23] on icon at bounding box center [10, 23] width 4 height 4
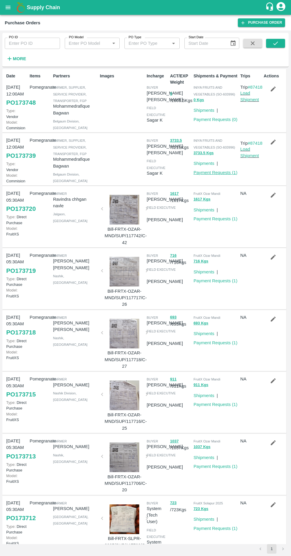
click at [210, 175] on link "Payment Requests ( 1 )" at bounding box center [215, 172] width 44 height 5
click at [249, 158] on link "Load Shipment" at bounding box center [249, 152] width 19 height 11
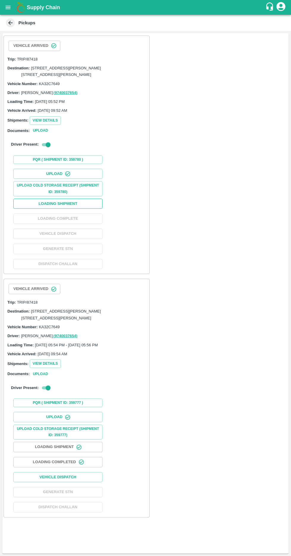
click at [52, 209] on button "Loading Shipment" at bounding box center [57, 204] width 89 height 10
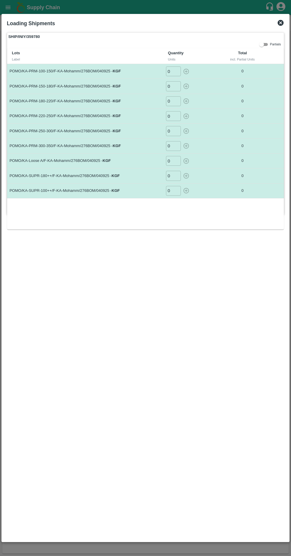
click at [170, 71] on input "0" at bounding box center [173, 71] width 15 height 10
type input "86"
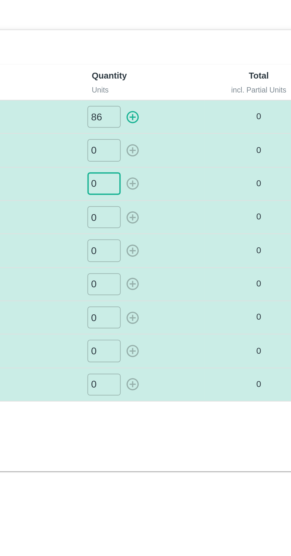
click at [171, 85] on input "0" at bounding box center [173, 86] width 15 height 10
type input "67"
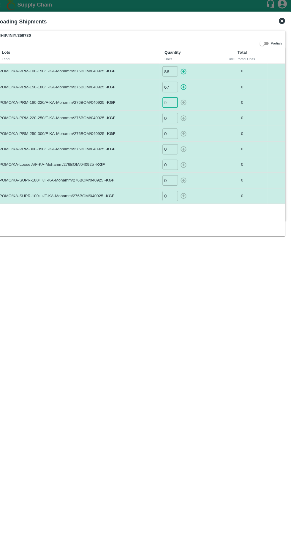
click at [169, 101] on input "number" at bounding box center [173, 101] width 15 height 10
type input "32"
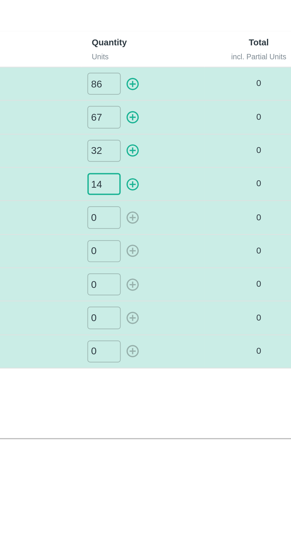
type input "14"
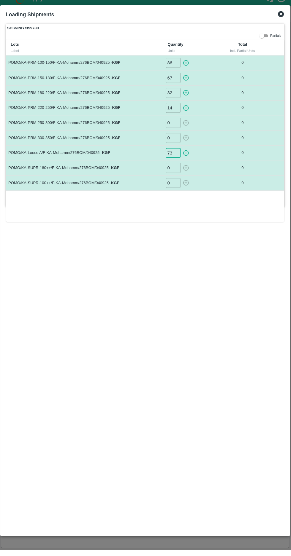
type input "73"
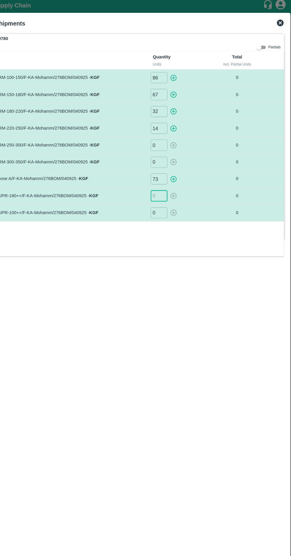
click at [170, 175] on input "number" at bounding box center [173, 176] width 15 height 10
type input "5"
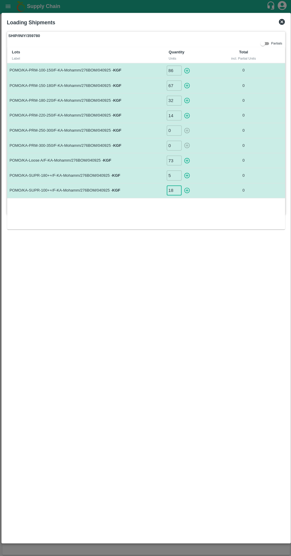
type input "18"
click at [186, 72] on icon "button" at bounding box center [186, 72] width 6 height 6
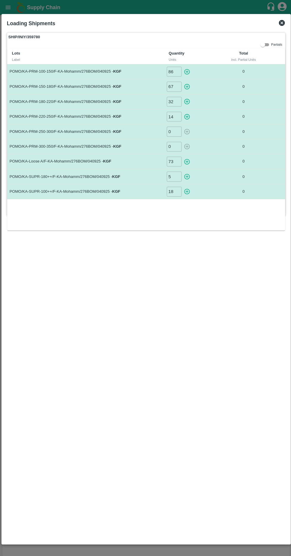
type input "0"
click at [187, 87] on icon "button" at bounding box center [186, 86] width 7 height 7
type input "0"
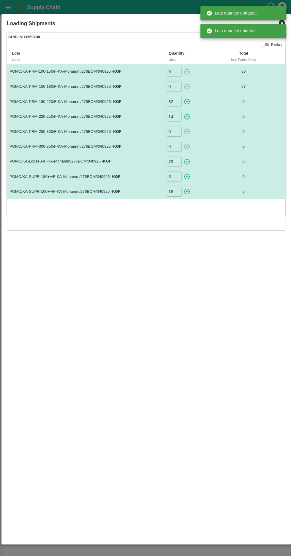
click at [186, 101] on icon "button" at bounding box center [186, 101] width 6 height 6
type input "0"
click at [186, 116] on icon "button" at bounding box center [186, 116] width 6 height 6
type input "0"
click at [187, 162] on icon "button" at bounding box center [186, 161] width 6 height 6
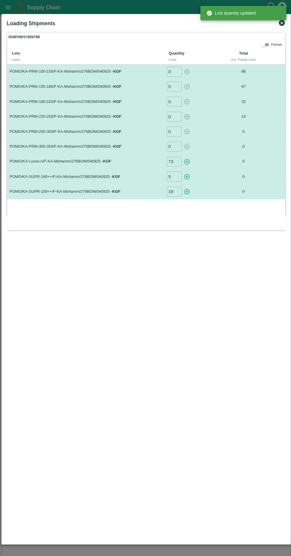
type input "0"
click at [187, 178] on icon "button" at bounding box center [186, 176] width 7 height 7
type input "0"
click at [186, 190] on icon "button" at bounding box center [186, 191] width 6 height 6
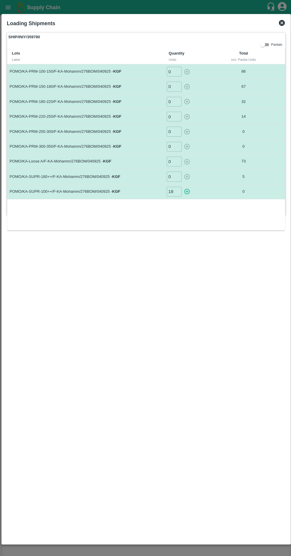
type input "0"
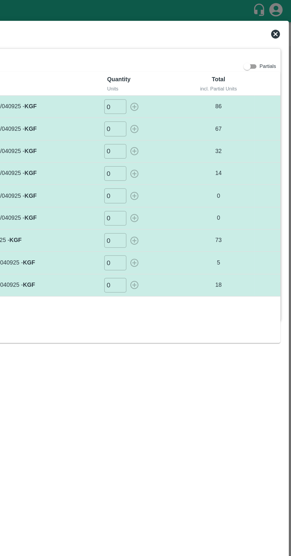
click at [279, 22] on icon at bounding box center [280, 22] width 7 height 7
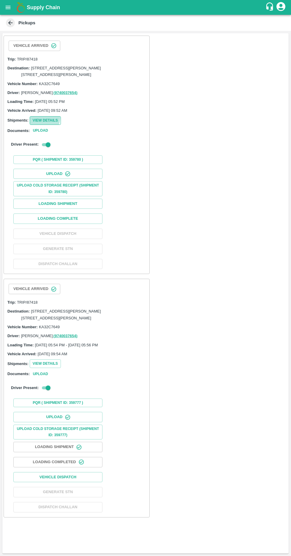
click at [36, 125] on button "View Details" at bounding box center [45, 120] width 31 height 9
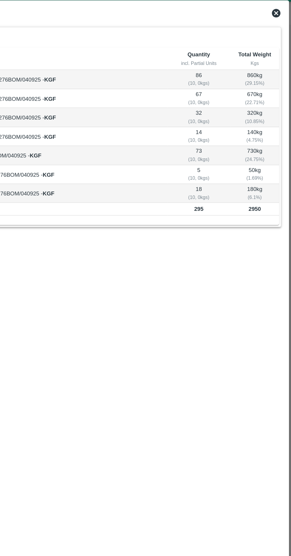
click at [278, 26] on icon at bounding box center [280, 23] width 6 height 6
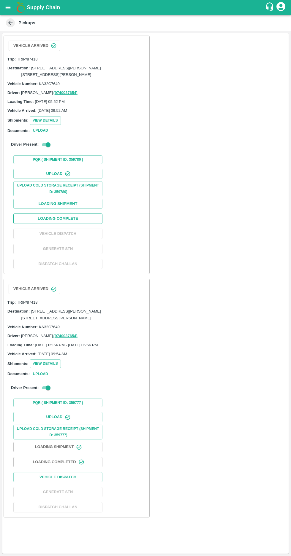
click at [52, 224] on button "Loading Complete" at bounding box center [57, 219] width 89 height 10
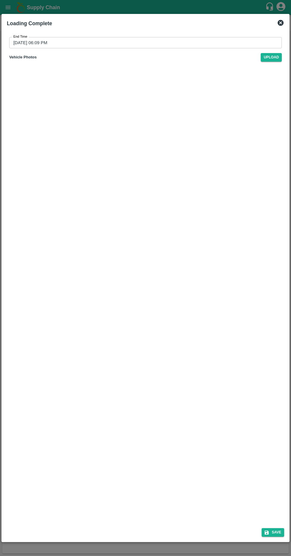
click at [22, 42] on input "[DATE] 06:09 PM" at bounding box center [143, 42] width 268 height 11
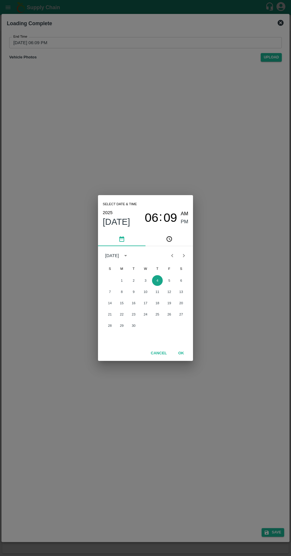
click at [157, 286] on button "4" at bounding box center [157, 280] width 11 height 11
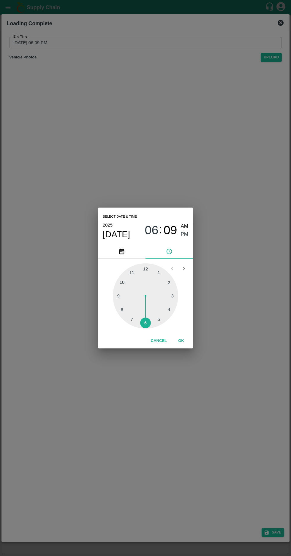
click at [184, 238] on span "PM" at bounding box center [185, 234] width 8 height 8
click at [181, 346] on button "OK" at bounding box center [180, 341] width 19 height 10
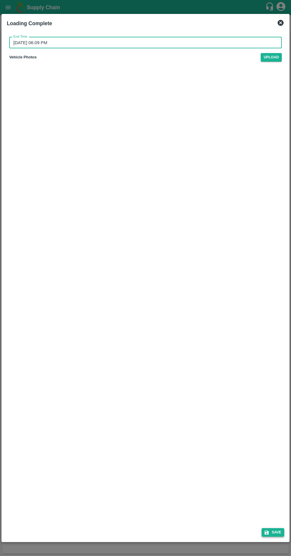
click at [267, 535] on icon "submit" at bounding box center [266, 533] width 4 height 4
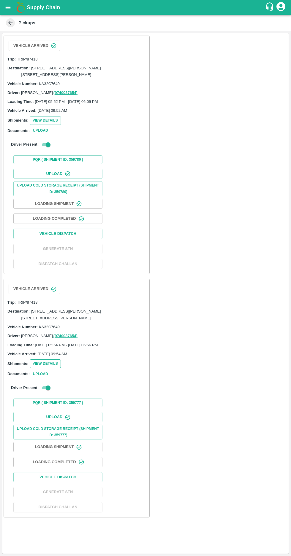
click at [38, 368] on button "View Details" at bounding box center [45, 363] width 31 height 9
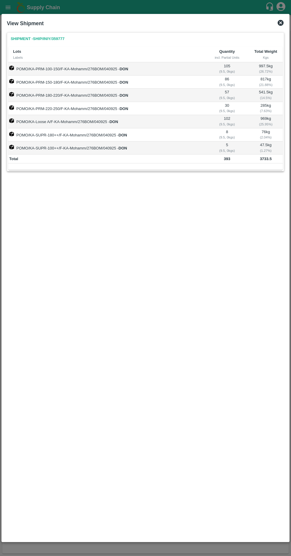
click at [280, 24] on icon at bounding box center [280, 22] width 7 height 7
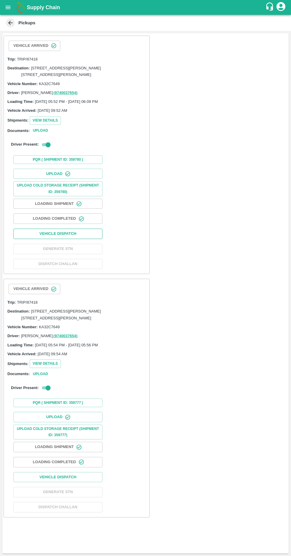
click at [49, 239] on button "Vehicle Dispatch" at bounding box center [57, 234] width 89 height 10
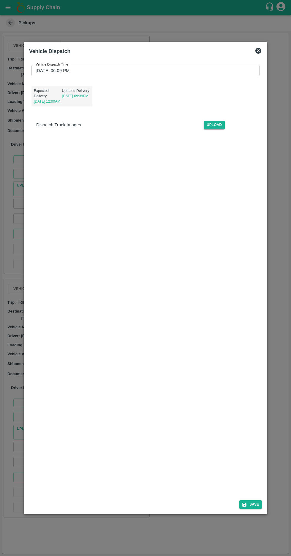
click at [48, 67] on label "Vehicle Dispatch Time" at bounding box center [52, 64] width 33 height 5
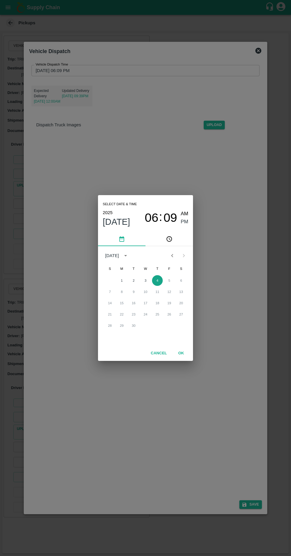
click at [158, 286] on button "4" at bounding box center [157, 280] width 11 height 11
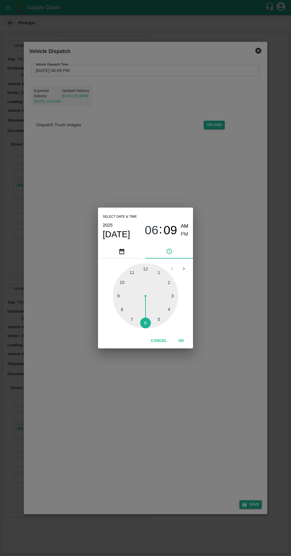
click at [186, 238] on span "PM" at bounding box center [185, 234] width 8 height 8
click at [179, 346] on button "OK" at bounding box center [180, 341] width 19 height 10
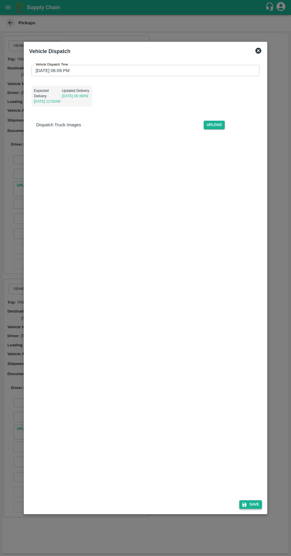
click at [254, 509] on button "Save" at bounding box center [250, 504] width 23 height 9
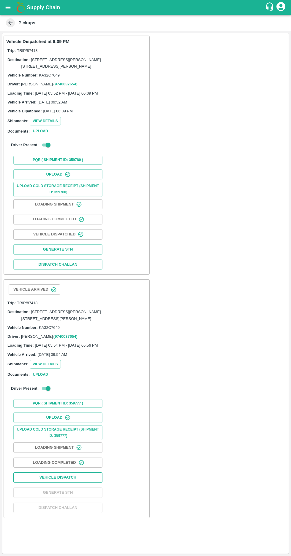
click at [48, 483] on button "Vehicle Dispatch" at bounding box center [57, 477] width 89 height 10
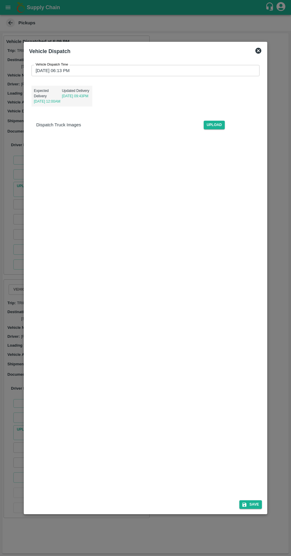
click at [51, 62] on label "Vehicle Dispatch Time" at bounding box center [52, 64] width 33 height 5
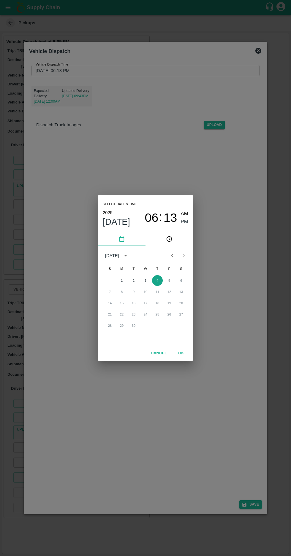
click at [155, 280] on button "4" at bounding box center [157, 280] width 11 height 11
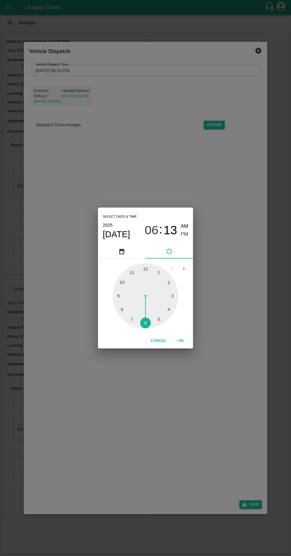
click at [184, 233] on span "PM" at bounding box center [185, 234] width 8 height 8
click at [187, 340] on button "OK" at bounding box center [180, 341] width 19 height 10
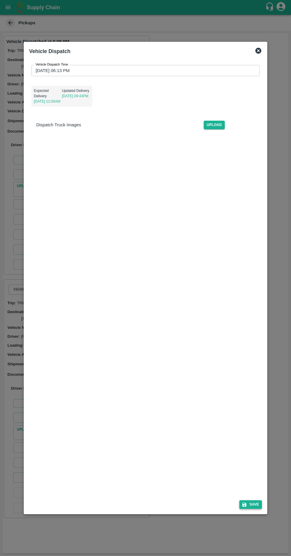
click at [257, 509] on button "Save" at bounding box center [250, 504] width 23 height 9
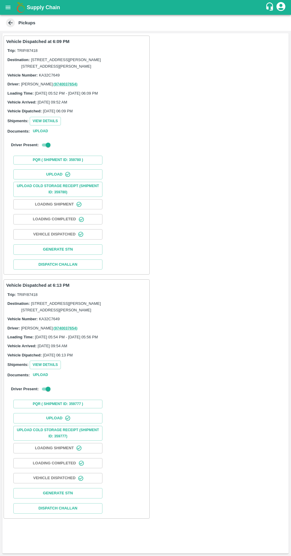
click at [10, 23] on icon at bounding box center [10, 23] width 4 height 4
